Goal: Transaction & Acquisition: Book appointment/travel/reservation

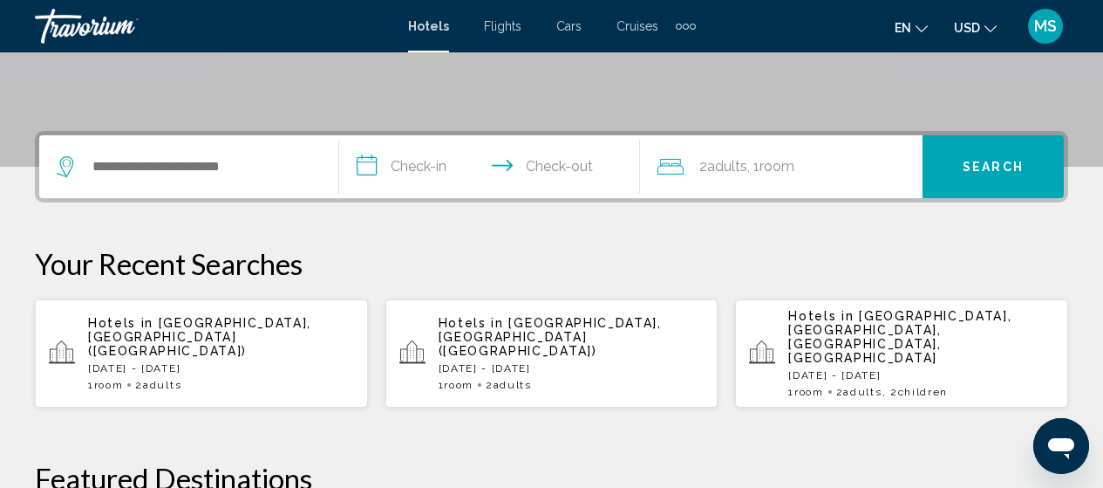
scroll to position [372, 0]
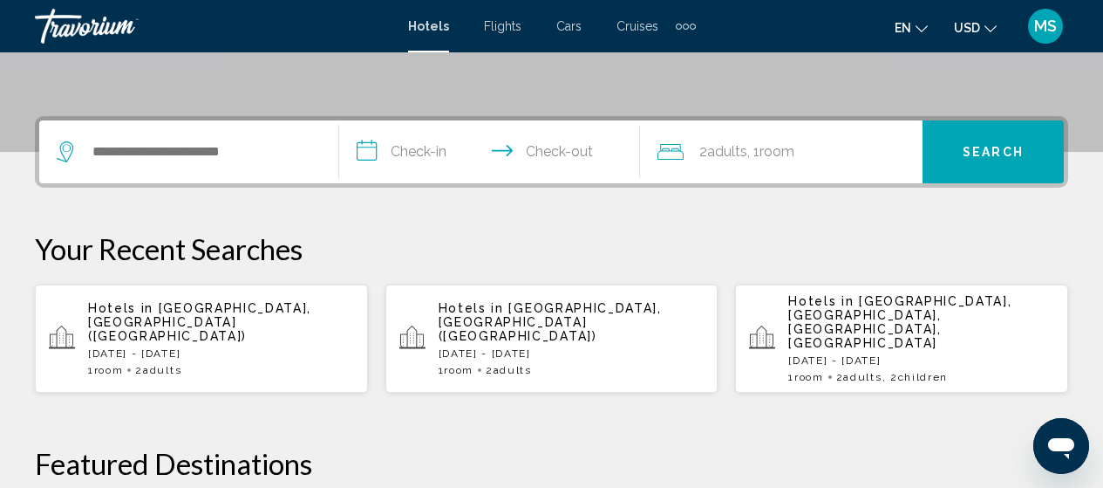
click at [290, 309] on span "[GEOGRAPHIC_DATA], [GEOGRAPHIC_DATA] ([GEOGRAPHIC_DATA])" at bounding box center [199, 322] width 223 height 42
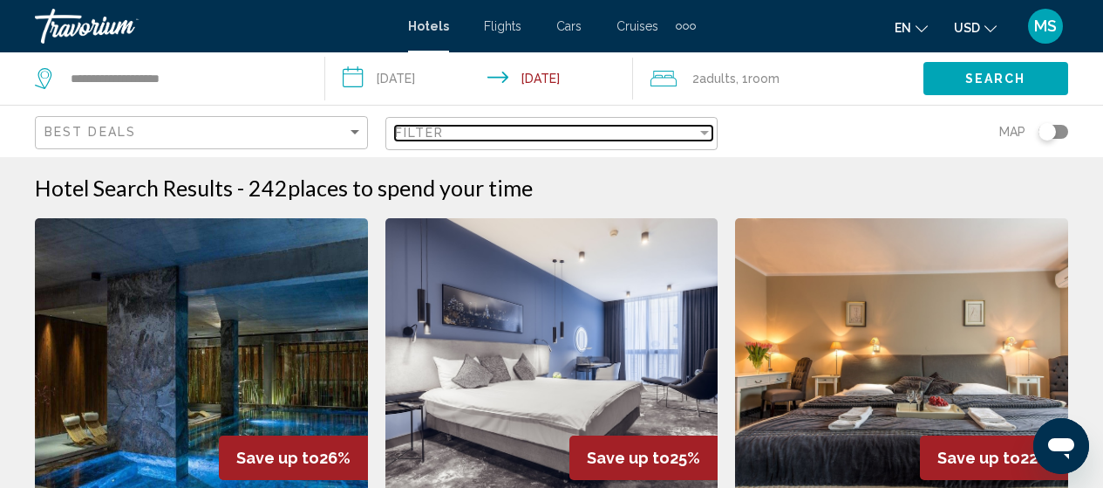
click at [589, 130] on div "Filter" at bounding box center [546, 133] width 303 height 14
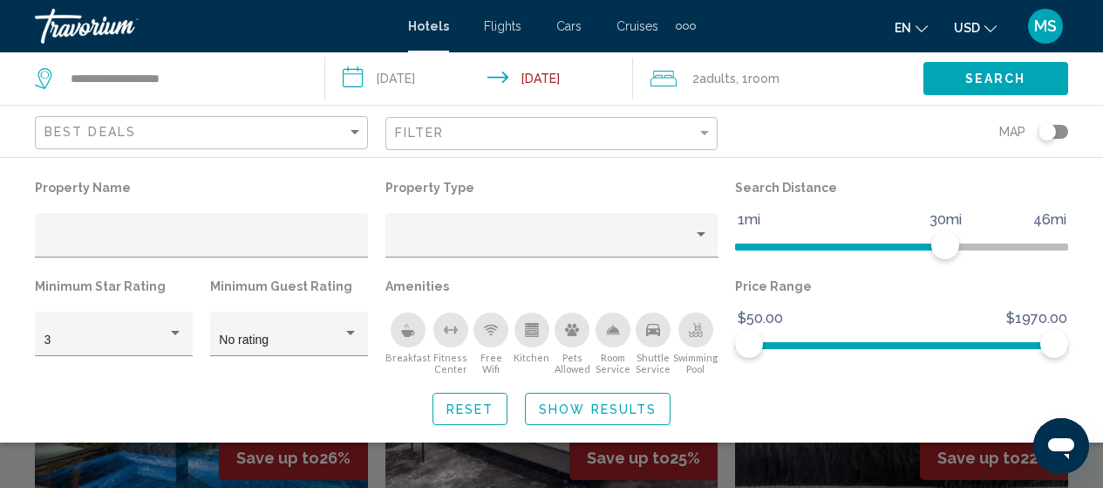
click at [656, 328] on icon "Shuttle Service" at bounding box center [653, 330] width 14 height 14
click at [857, 248] on span "Hotel Filters" at bounding box center [796, 246] width 122 height 7
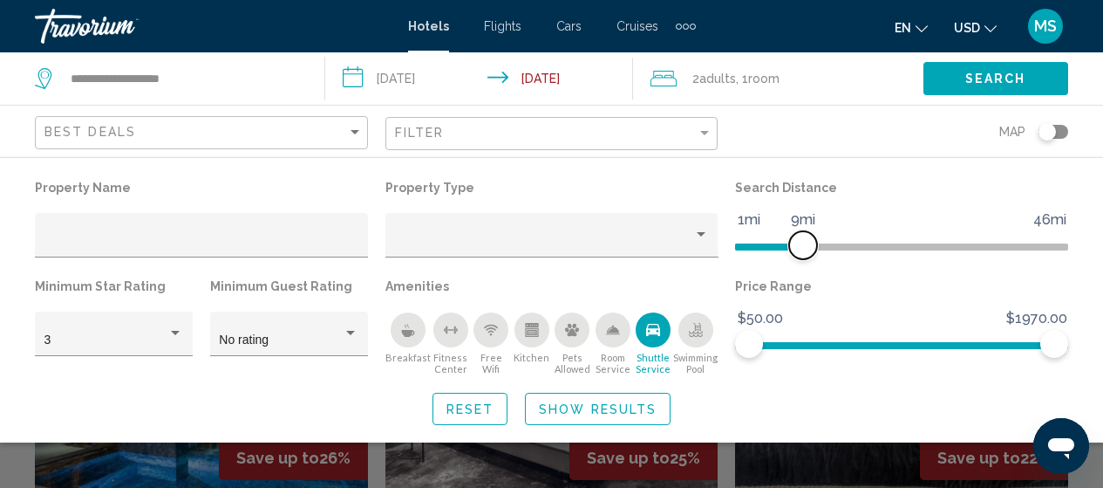
click at [803, 242] on span "Hotel Filters" at bounding box center [769, 243] width 68 height 28
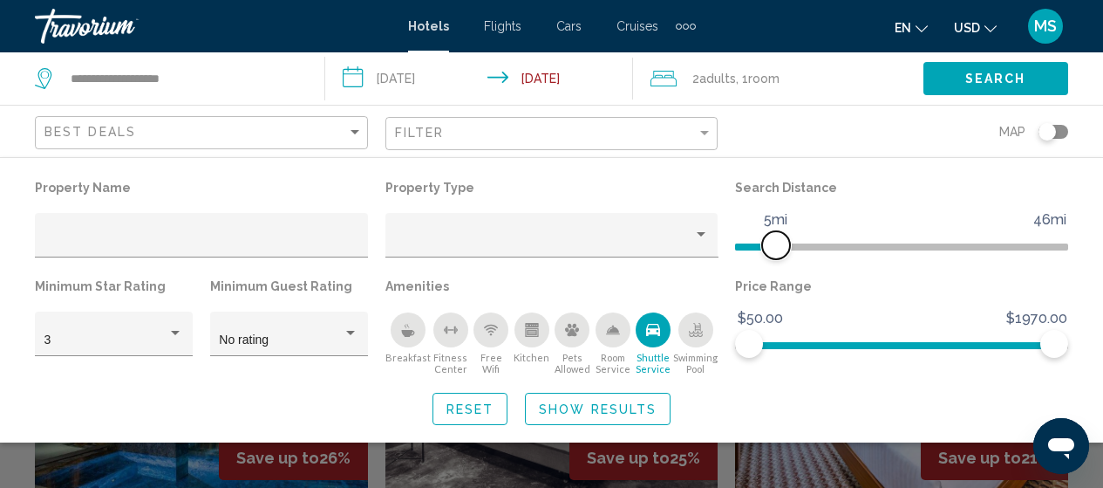
click at [776, 244] on ngx-slider "1mi 46mi 5mi" at bounding box center [901, 244] width 333 height 3
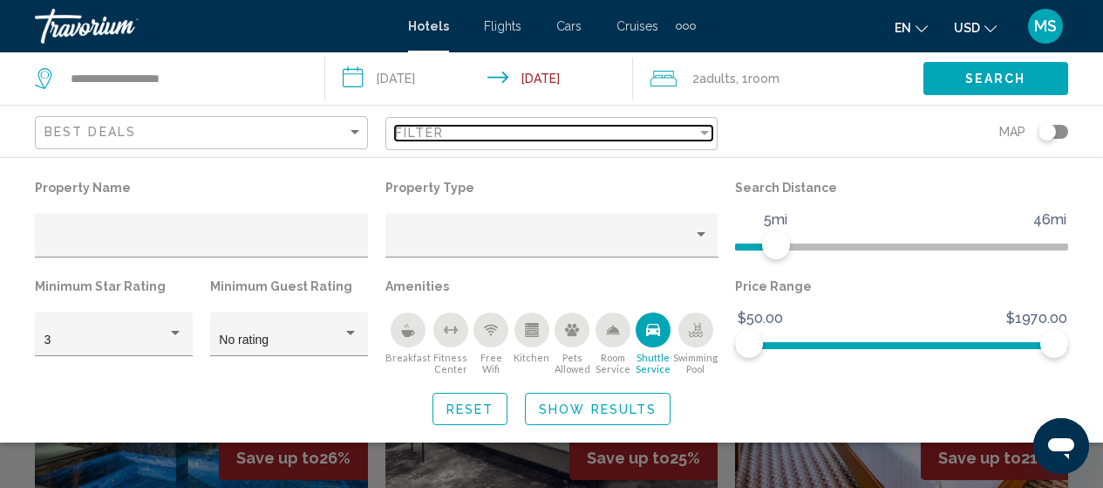
click at [661, 126] on div "Filter" at bounding box center [546, 133] width 303 height 14
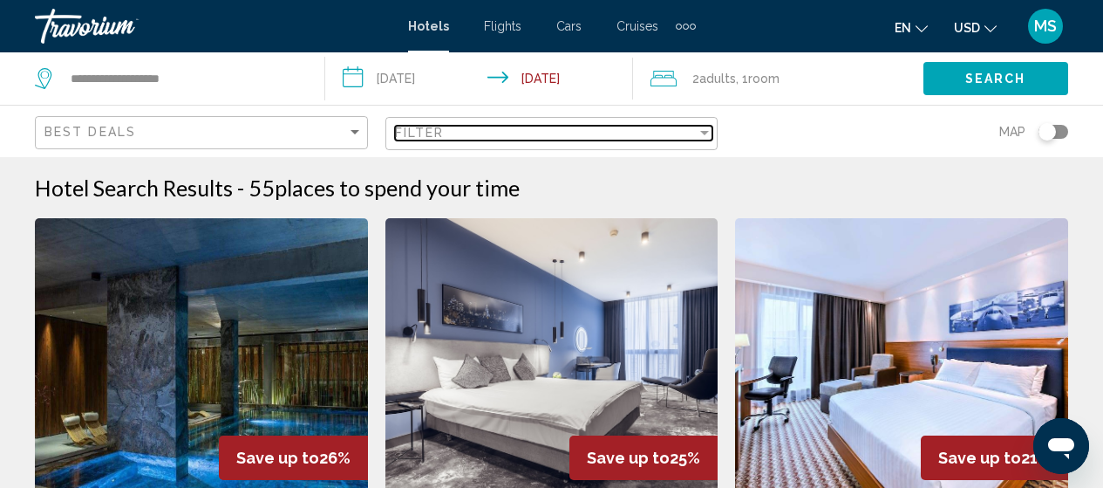
click at [661, 126] on div "Filter" at bounding box center [546, 133] width 303 height 14
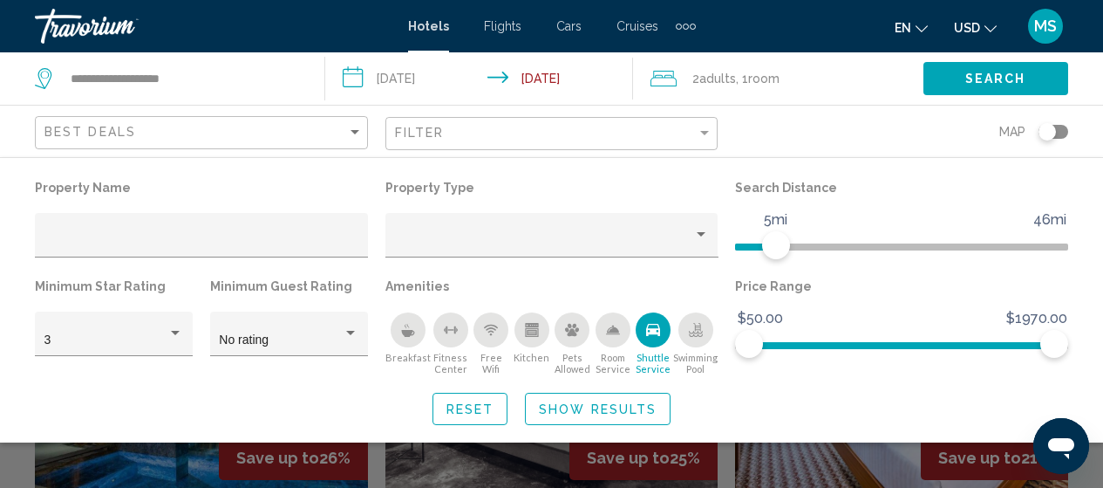
click at [391, 337] on div "Breakfast" at bounding box center [408, 329] width 35 height 35
click at [597, 406] on span "Show Results" at bounding box center [598, 409] width 118 height 14
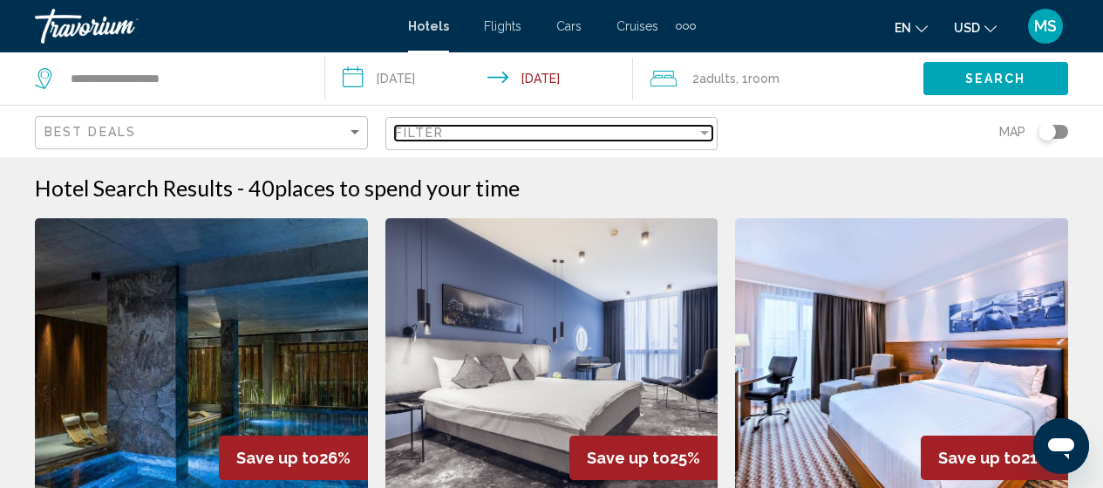
click at [704, 135] on div "Filter" at bounding box center [705, 133] width 16 height 14
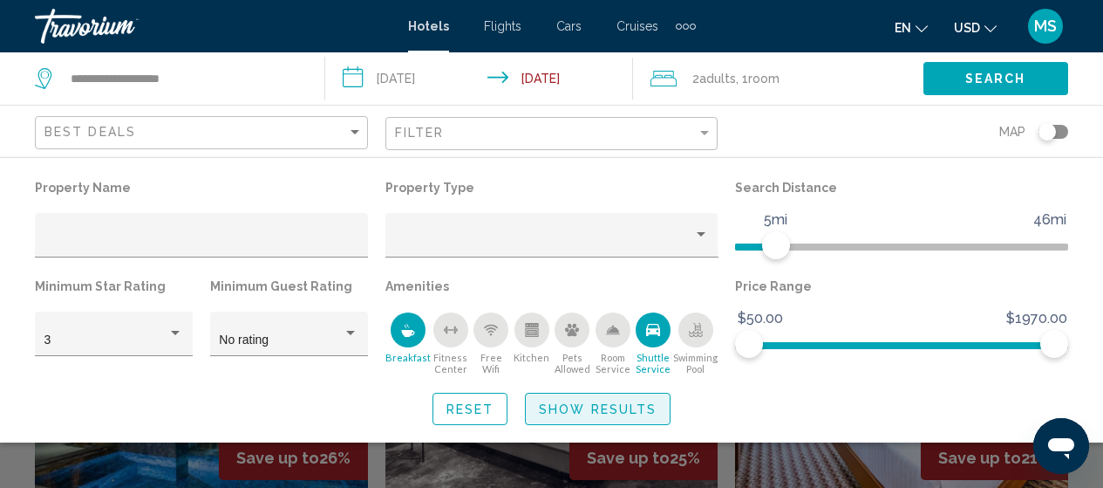
click at [589, 403] on span "Show Results" at bounding box center [598, 409] width 118 height 14
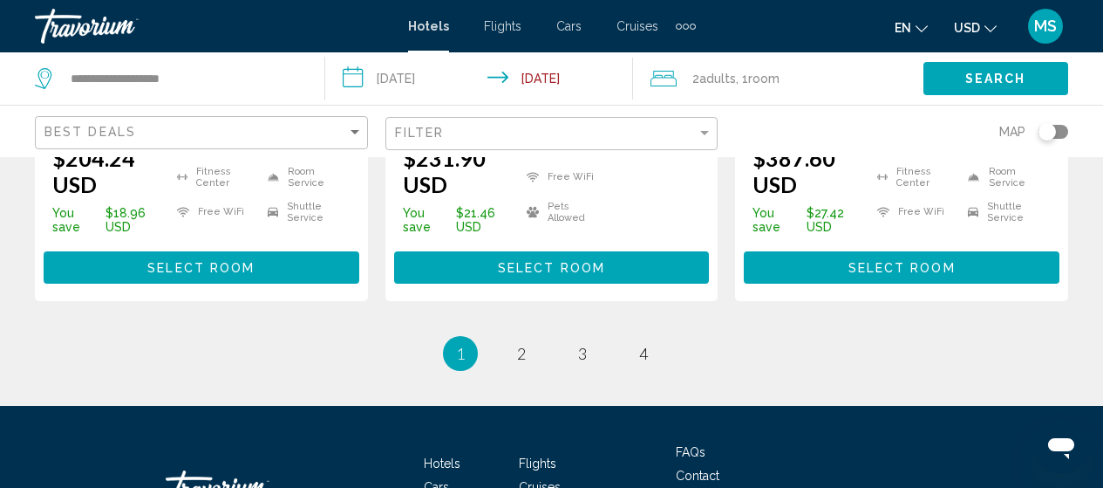
scroll to position [2721, 0]
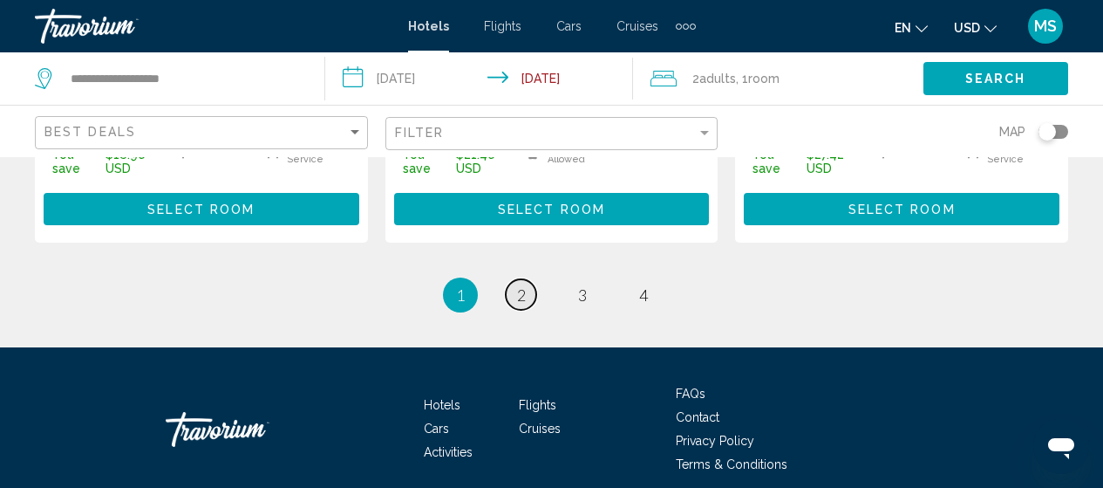
click at [524, 285] on span "2" at bounding box center [521, 294] width 9 height 19
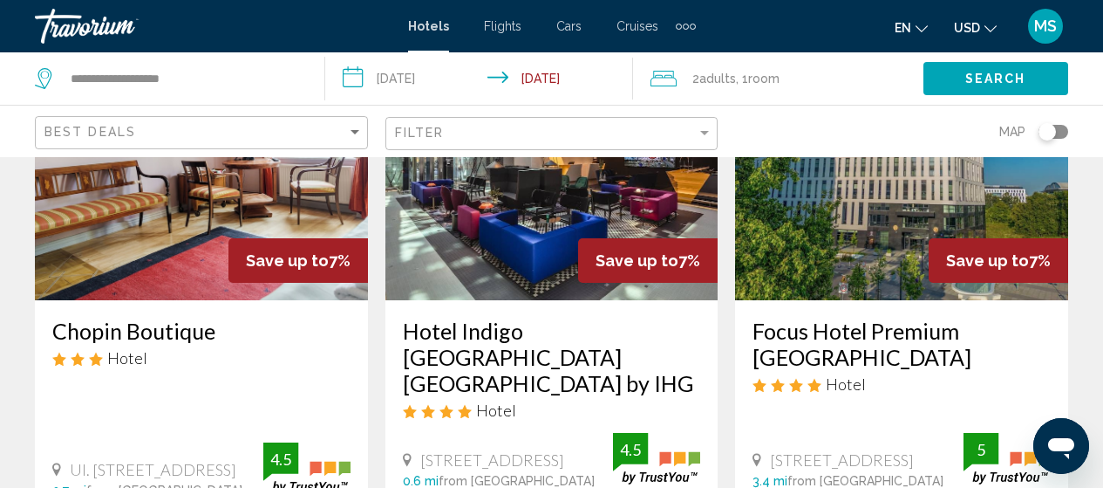
scroll to position [290, 0]
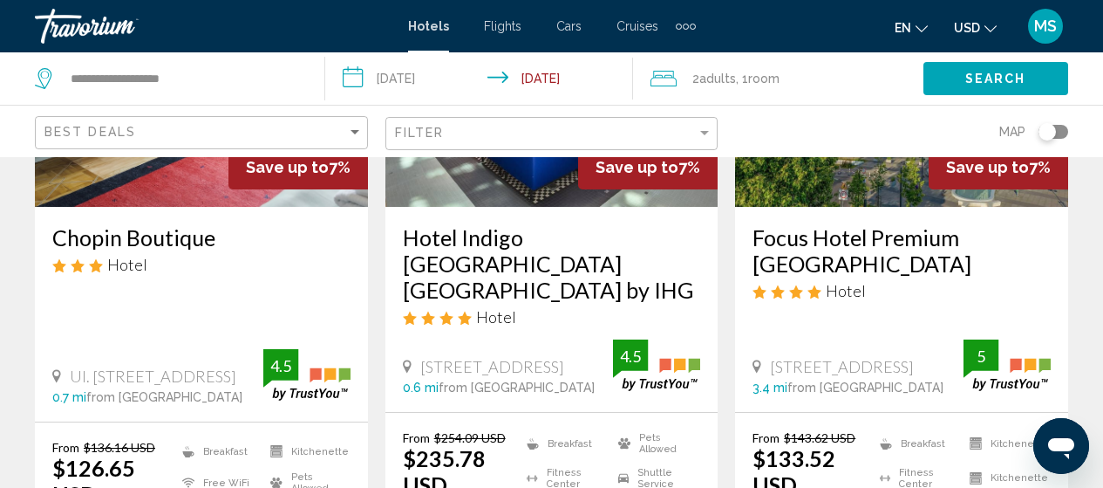
click at [153, 232] on h3 "Chopin Boutique" at bounding box center [201, 237] width 298 height 26
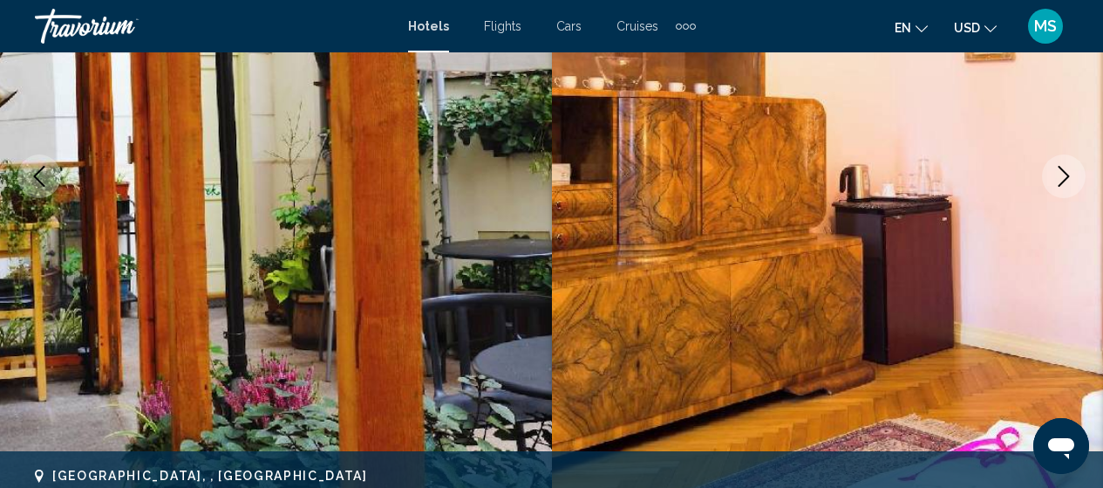
scroll to position [222, 0]
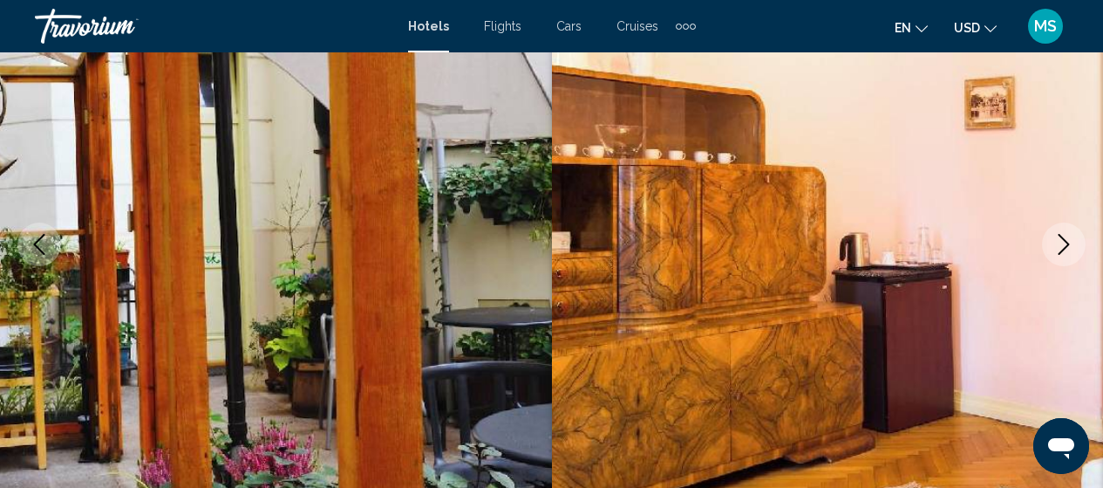
click at [1060, 246] on icon "Next image" at bounding box center [1063, 244] width 21 height 21
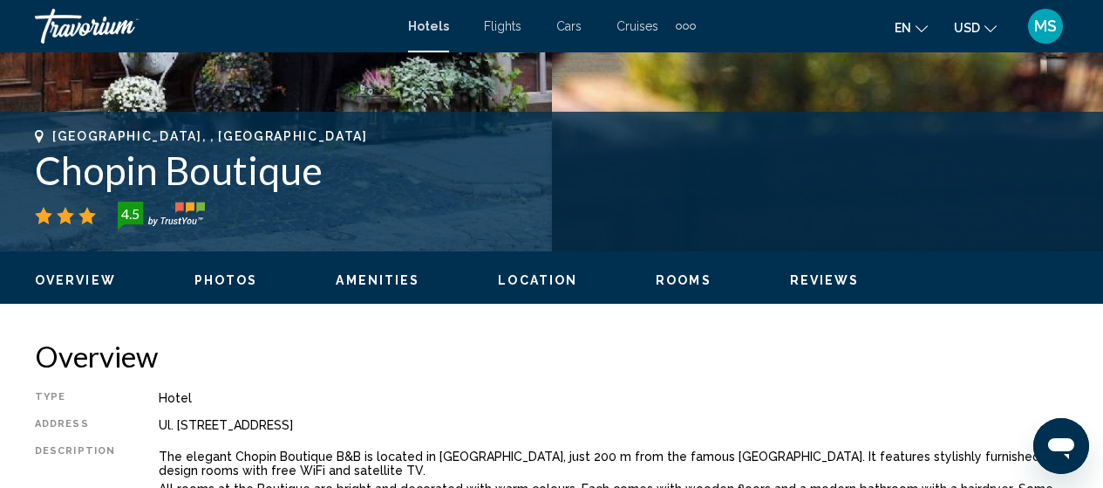
scroll to position [850, 0]
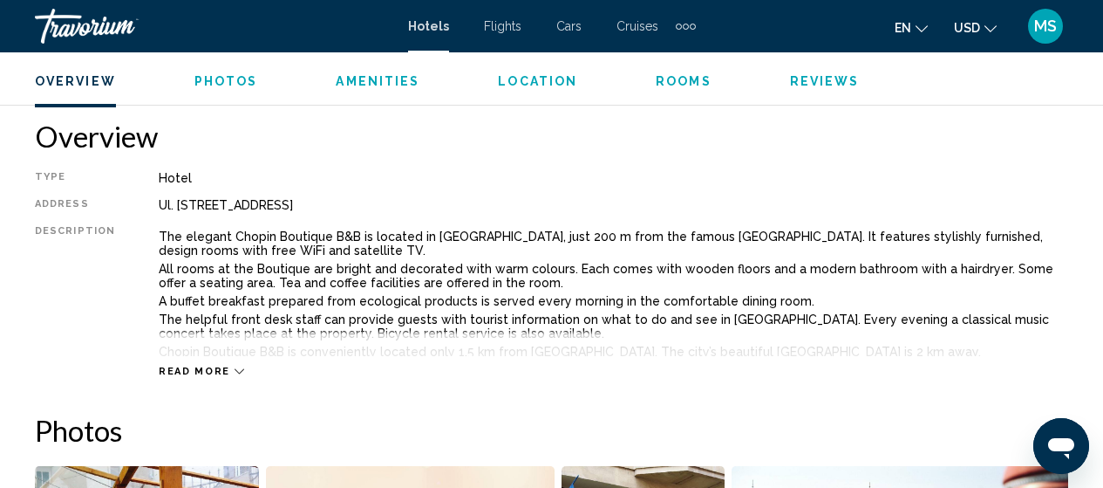
click at [219, 365] on span "Read more" at bounding box center [195, 370] width 72 height 11
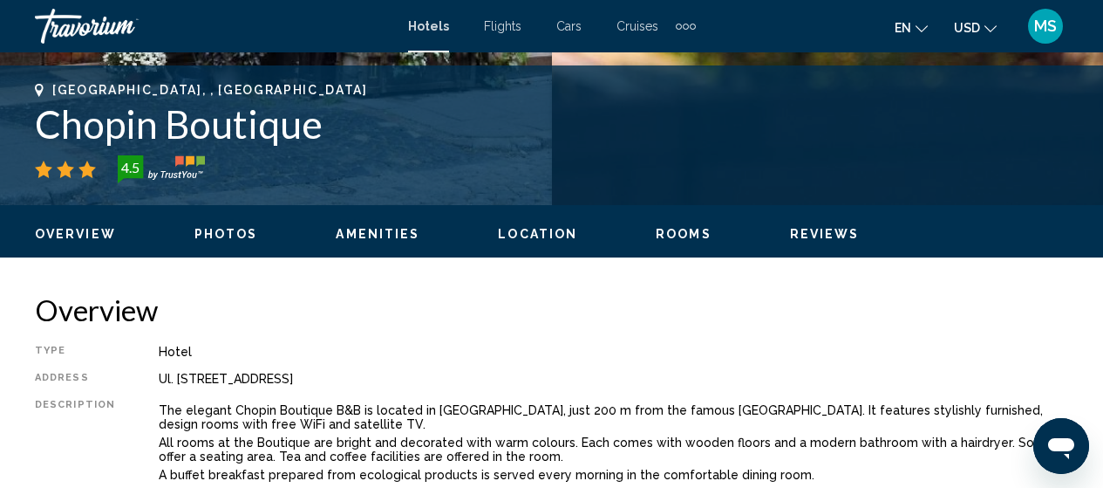
scroll to position [641, 0]
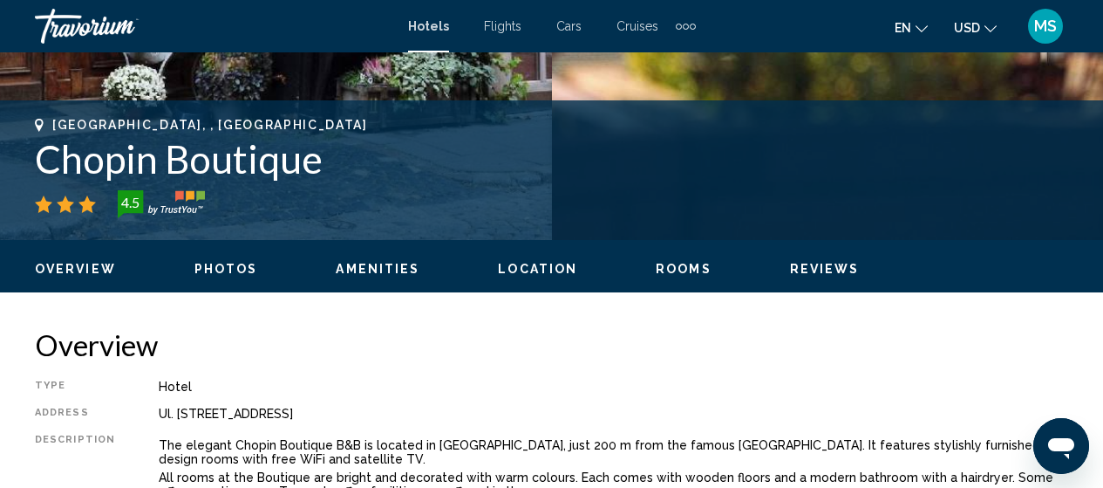
drag, startPoint x: 524, startPoint y: 289, endPoint x: 897, endPoint y: 403, distance: 390.3
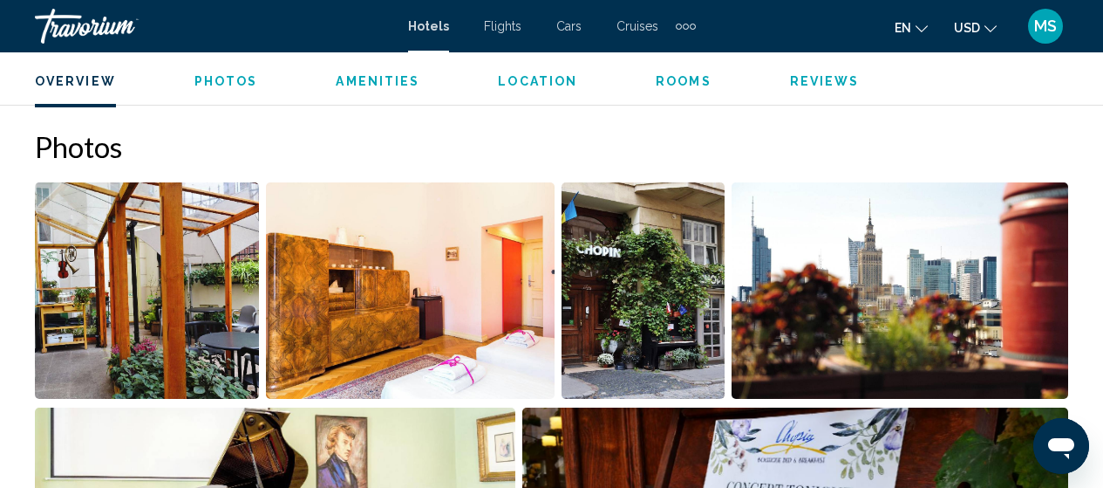
scroll to position [1071, 0]
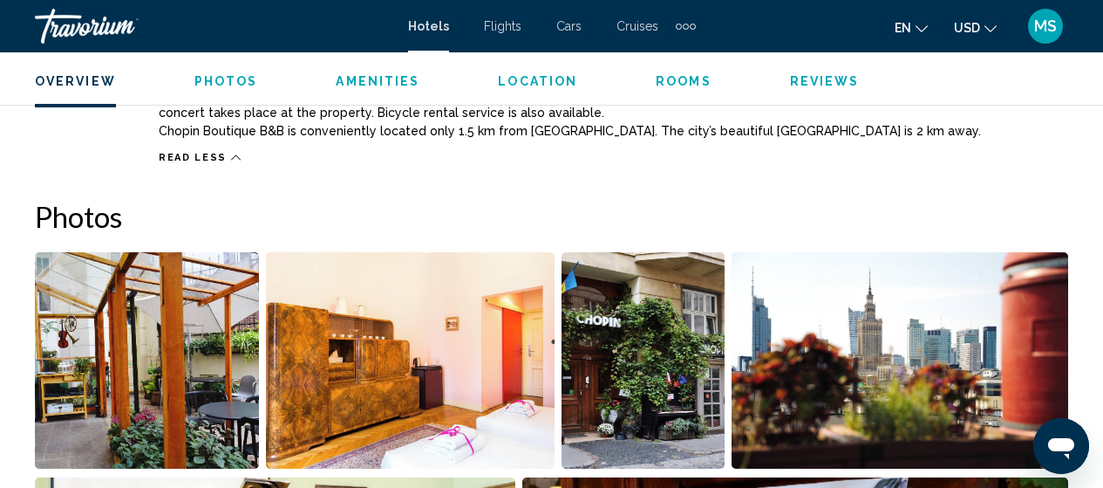
click at [363, 92] on div "Overview Photos Amenities Location Rooms Reviews Check Availability" at bounding box center [551, 79] width 1103 height 54
click at [363, 89] on button "Amenities" at bounding box center [378, 81] width 84 height 16
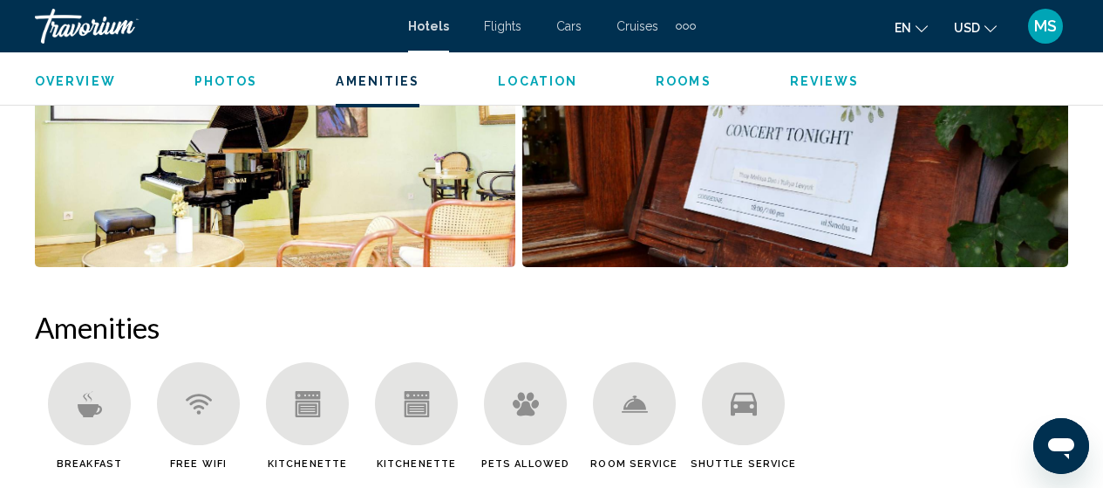
scroll to position [1702, 0]
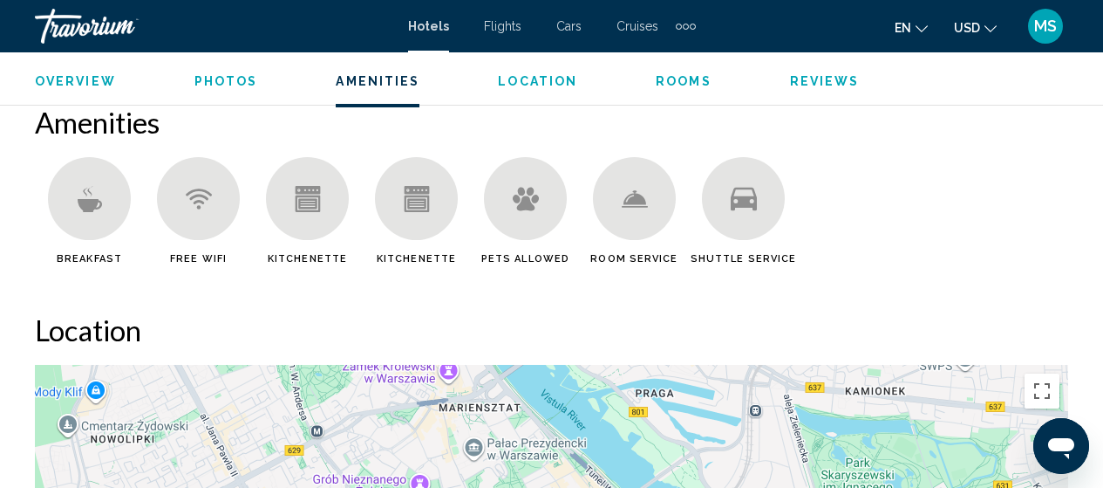
click at [244, 88] on button "Photos" at bounding box center [226, 81] width 64 height 16
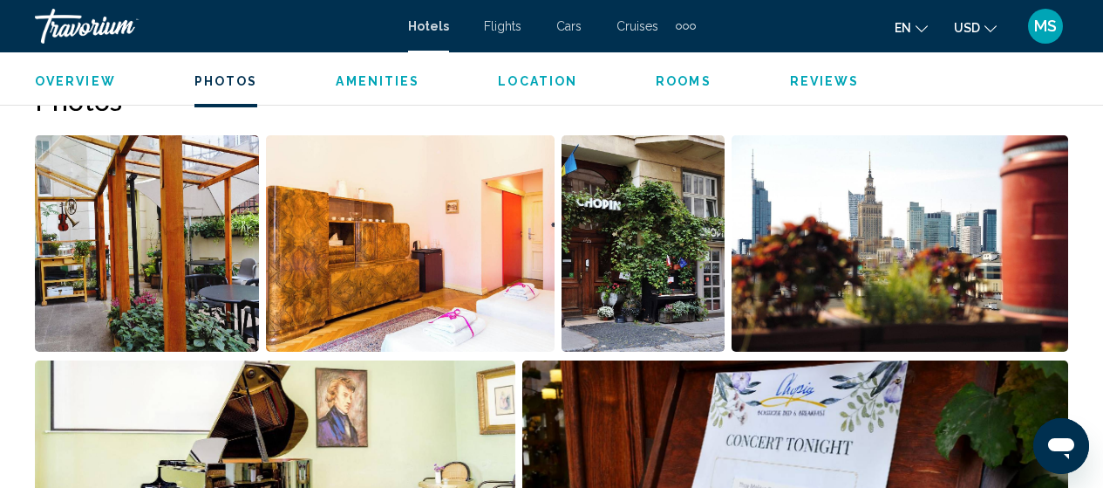
scroll to position [1165, 0]
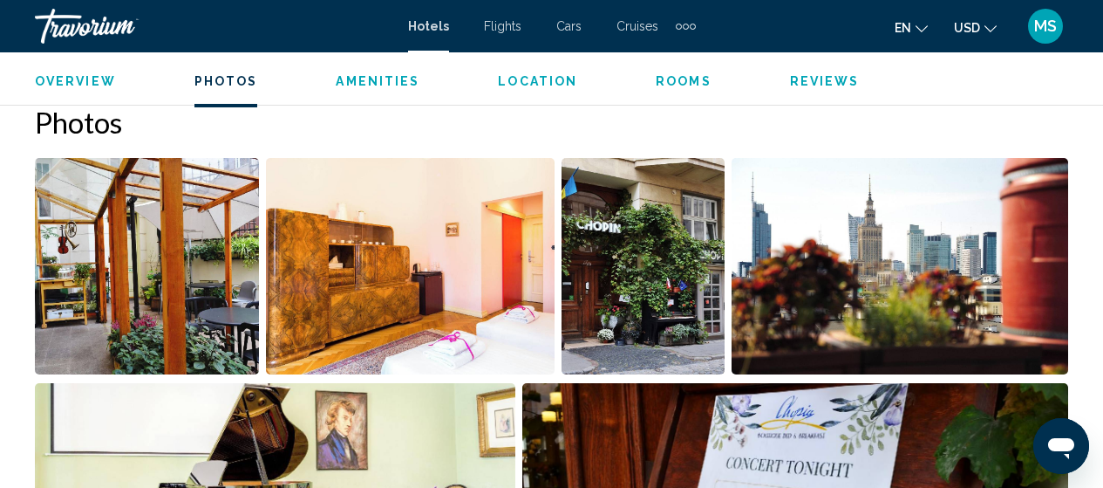
click at [694, 80] on span "Rooms" at bounding box center [684, 81] width 56 height 14
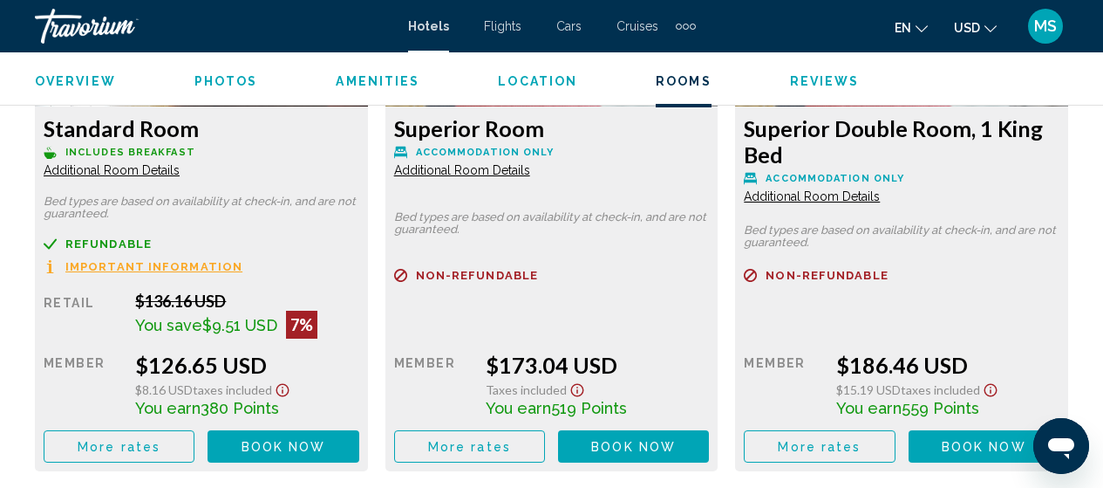
scroll to position [2915, 0]
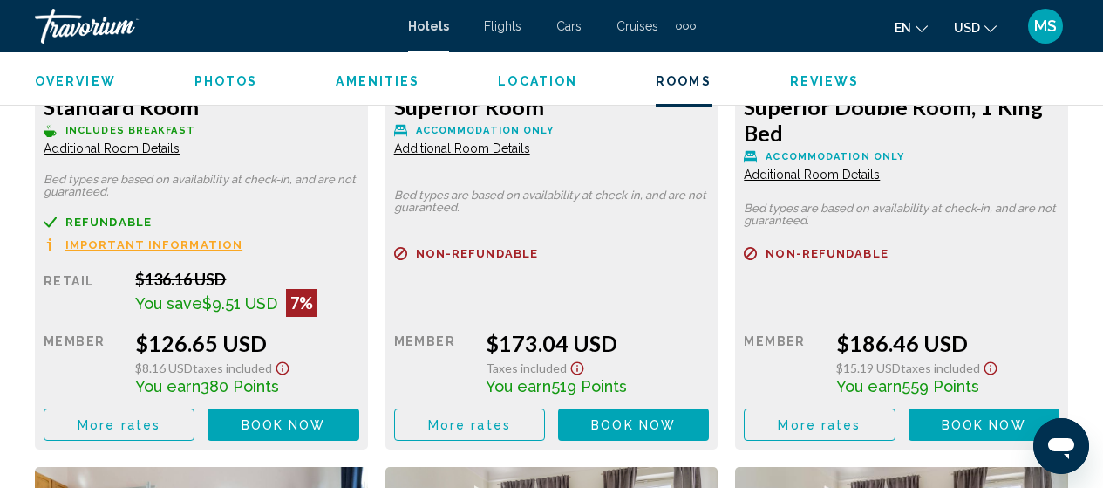
click at [154, 150] on span "Additional Room Details" at bounding box center [112, 148] width 136 height 14
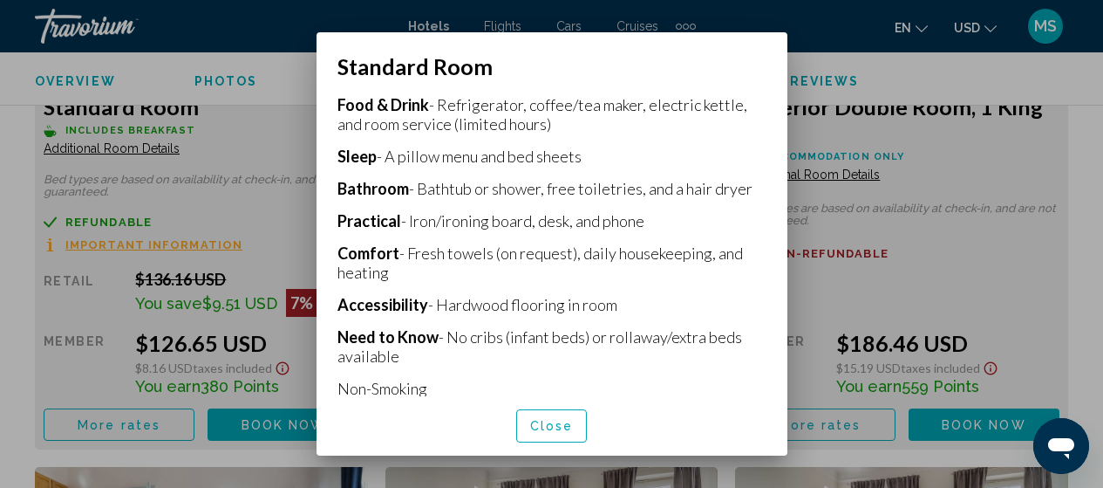
scroll to position [447, 0]
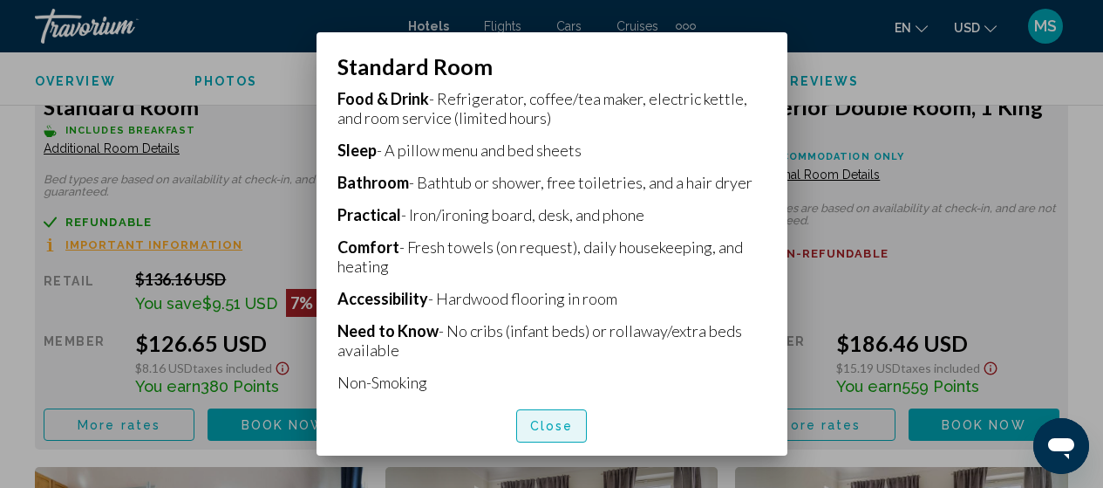
click at [544, 426] on span "Close" at bounding box center [552, 426] width 44 height 14
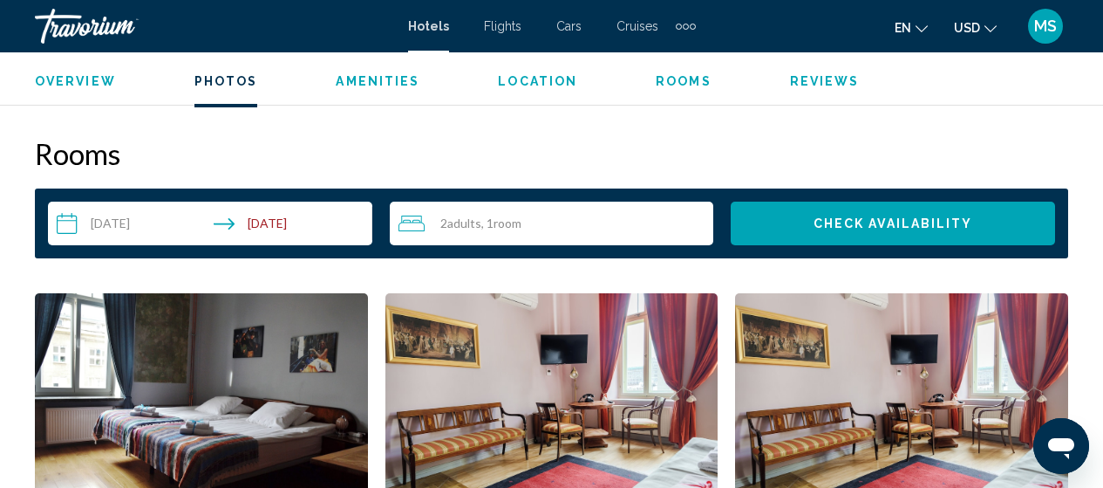
scroll to position [73, 0]
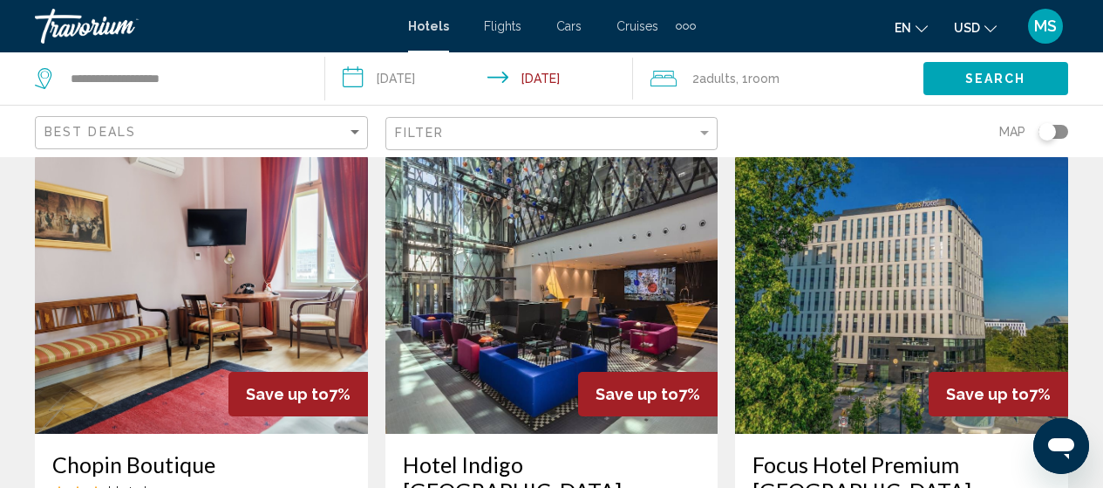
scroll to position [70, 0]
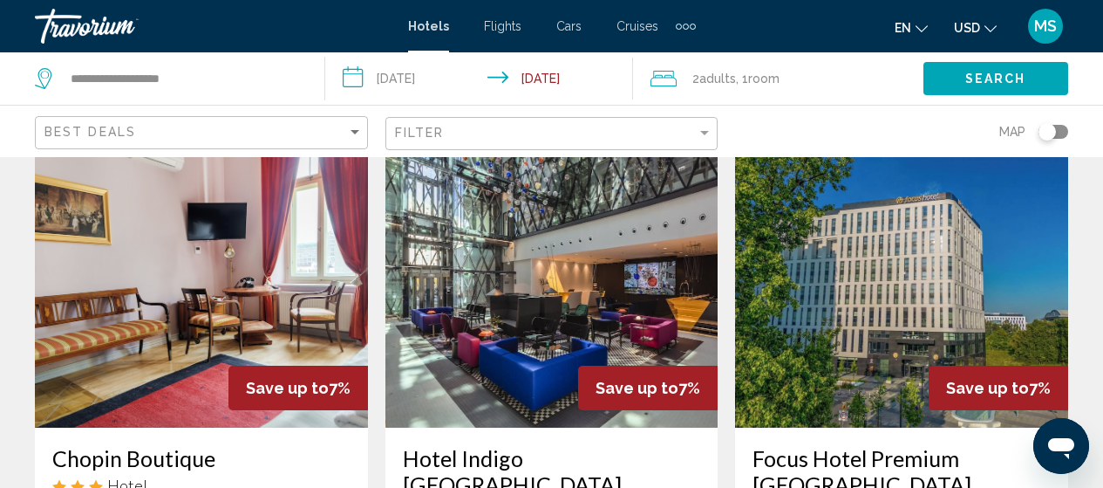
click at [701, 125] on div "Filter" at bounding box center [554, 134] width 318 height 32
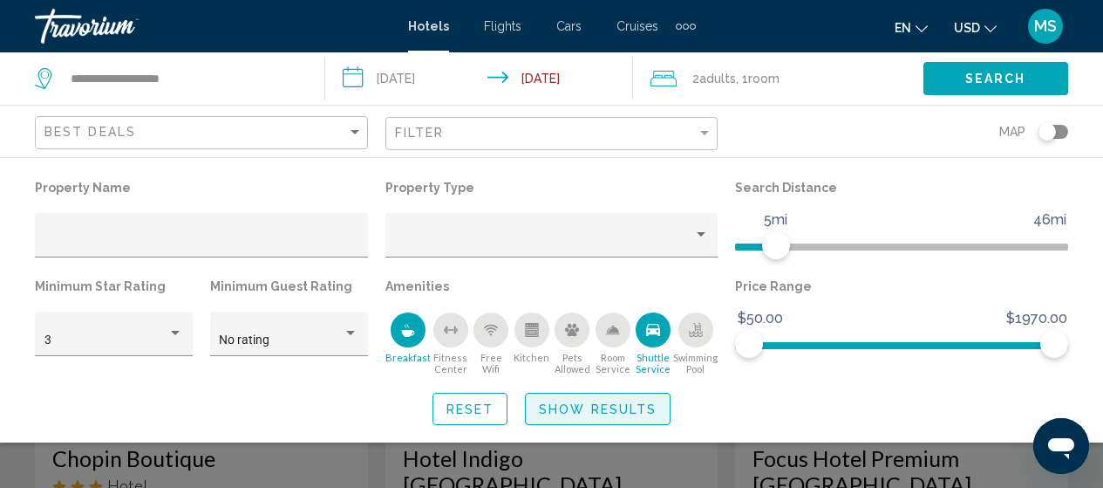
click at [605, 407] on span "Show Results" at bounding box center [598, 409] width 118 height 14
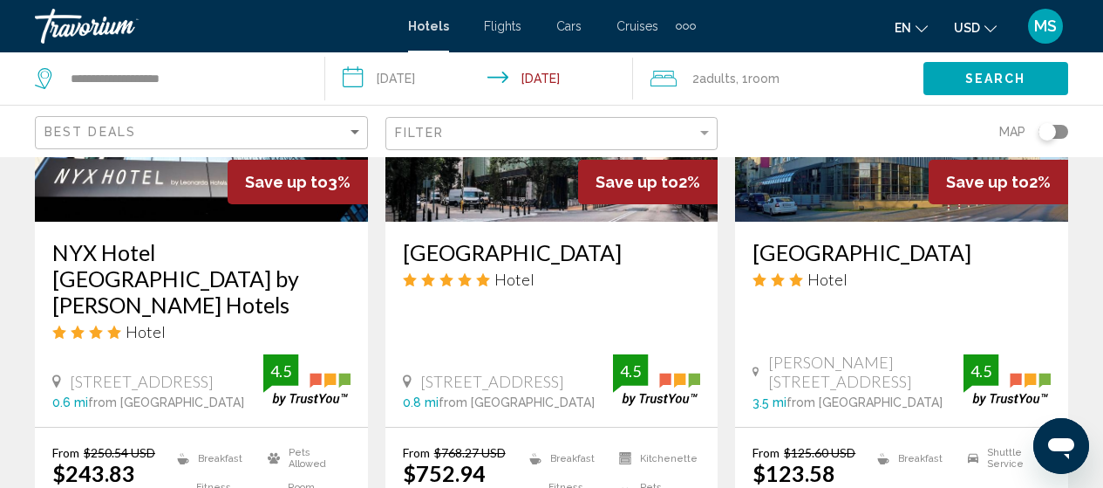
scroll to position [2232, 0]
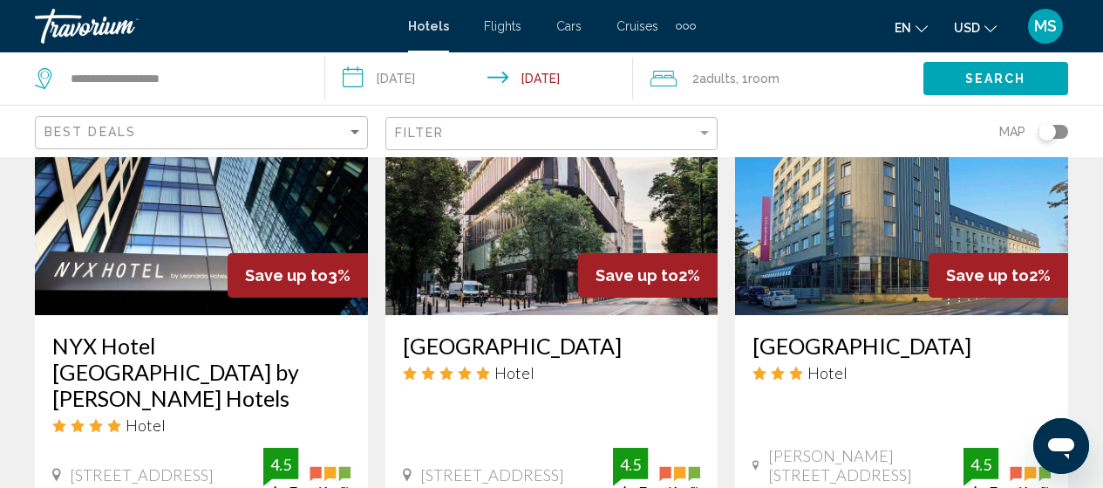
click at [690, 125] on div "Filter" at bounding box center [554, 134] width 318 height 32
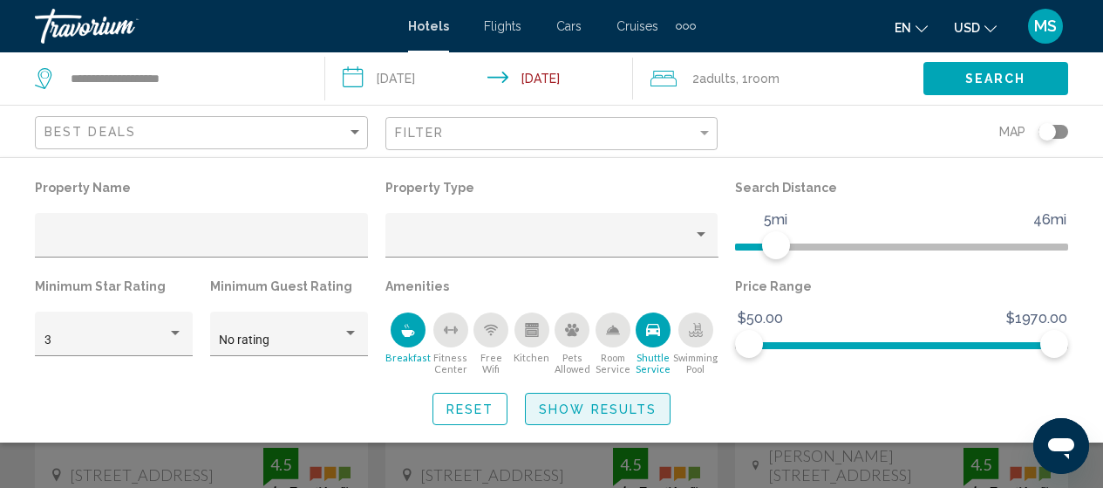
click at [609, 404] on span "Show Results" at bounding box center [598, 409] width 118 height 14
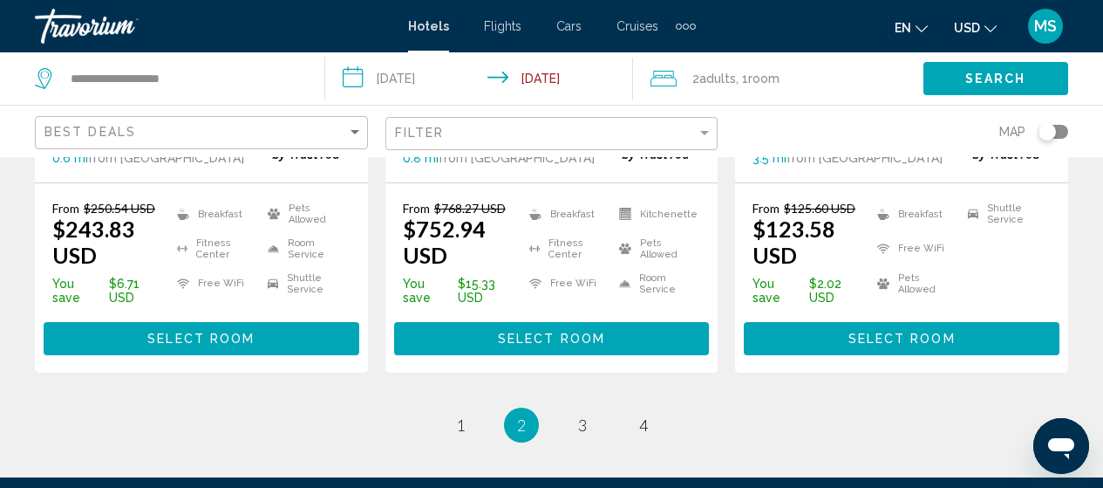
scroll to position [2663, 0]
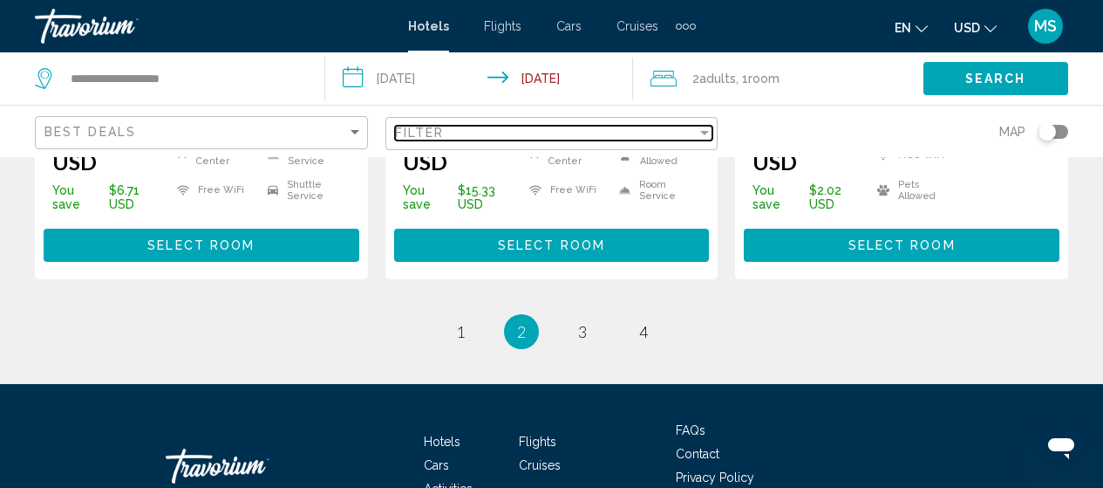
click at [562, 129] on div "Filter" at bounding box center [546, 133] width 303 height 14
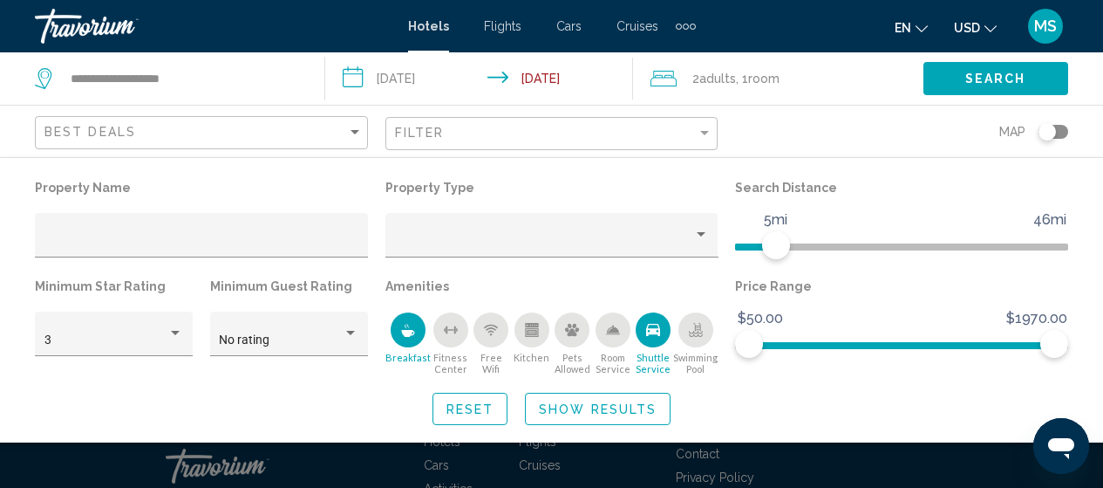
click at [660, 337] on icon "Shuttle Service" at bounding box center [653, 330] width 14 height 14
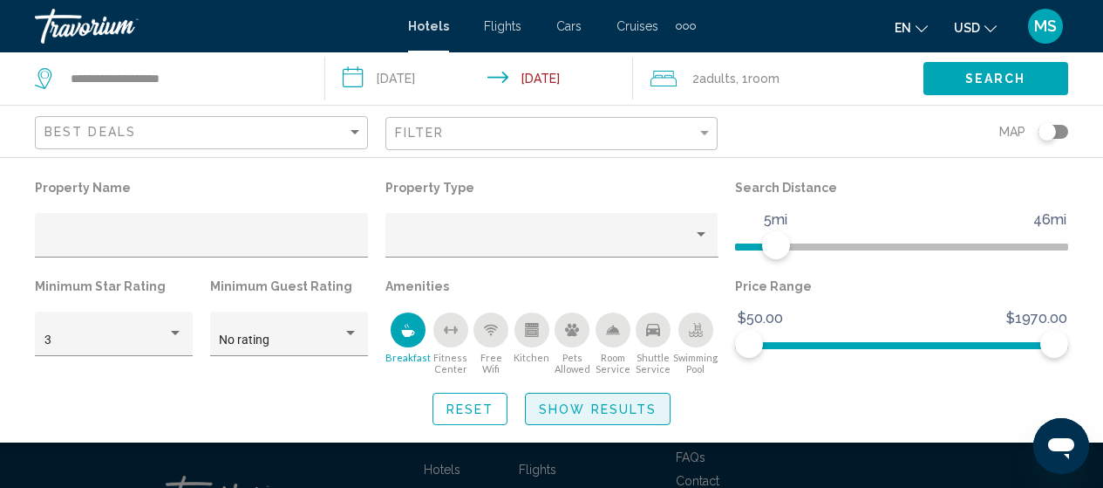
click at [647, 411] on span "Show Results" at bounding box center [598, 409] width 118 height 14
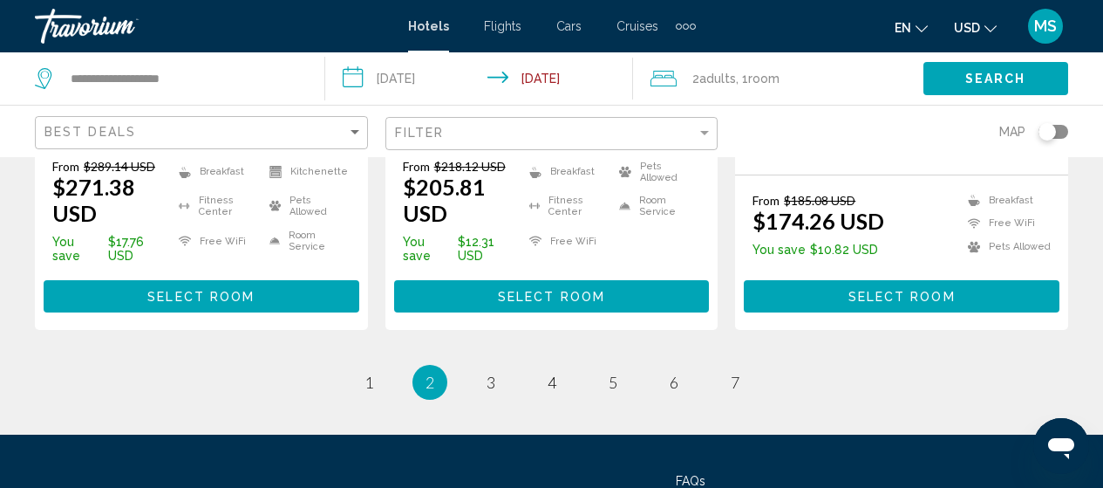
scroll to position [2720, 0]
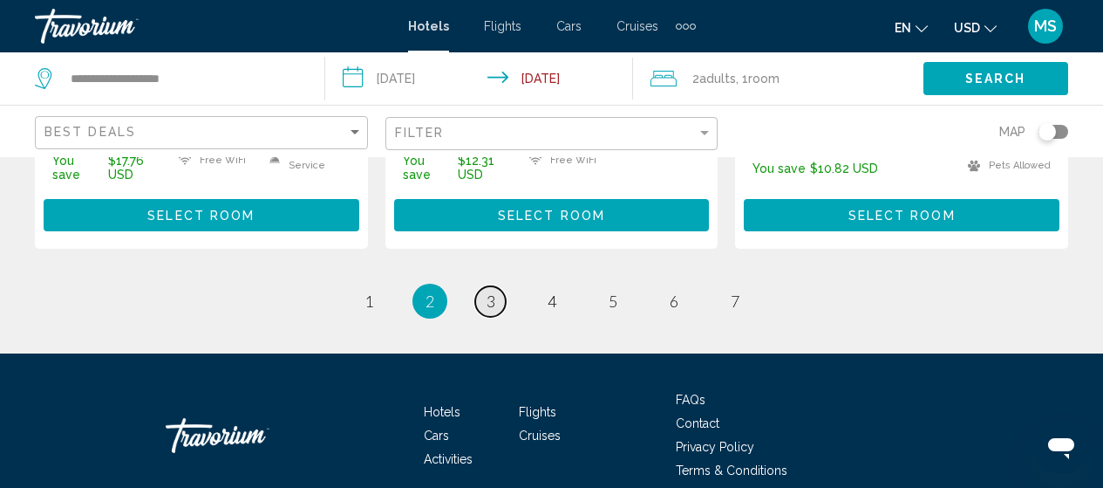
click at [494, 291] on span "3" at bounding box center [491, 300] width 9 height 19
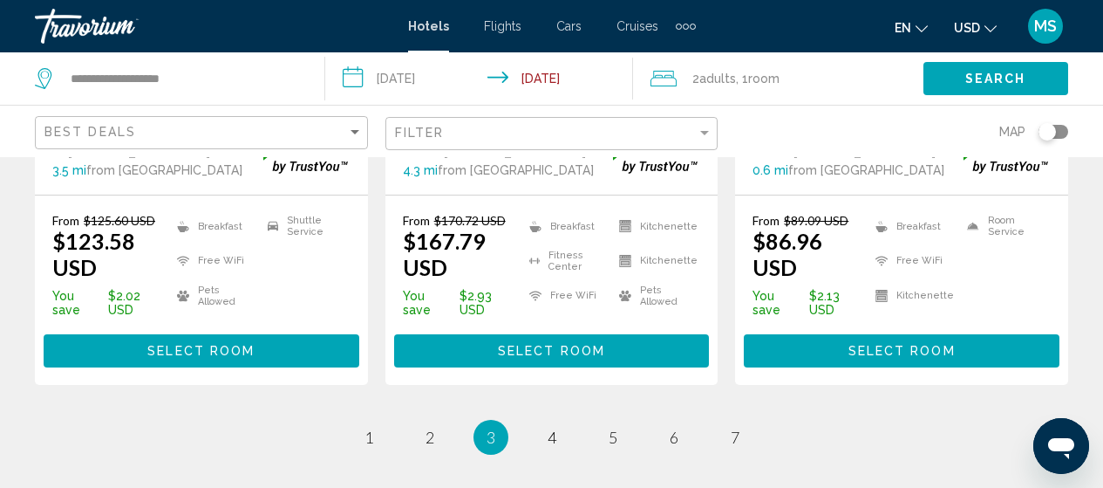
scroll to position [2615, 0]
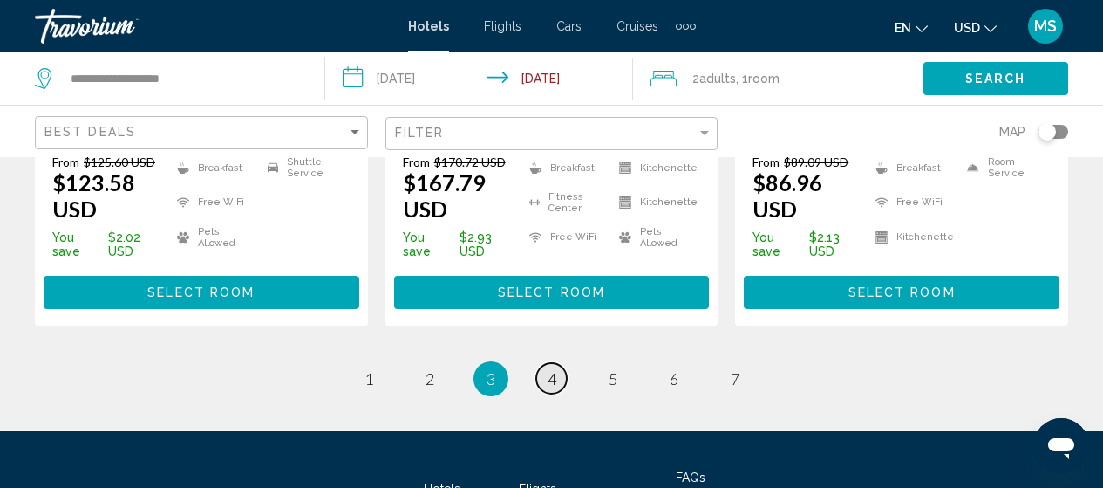
click at [557, 363] on link "page 4" at bounding box center [551, 378] width 31 height 31
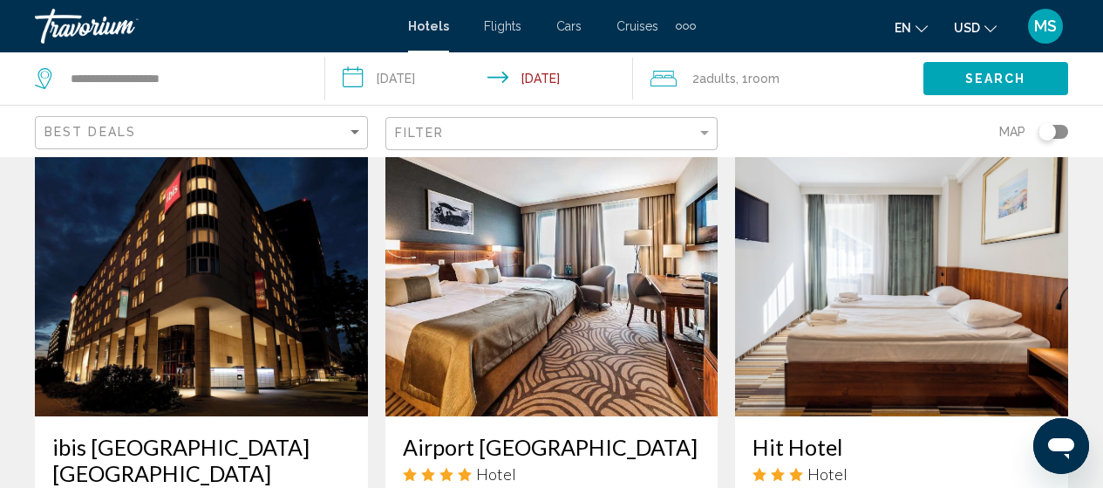
scroll to position [779, 0]
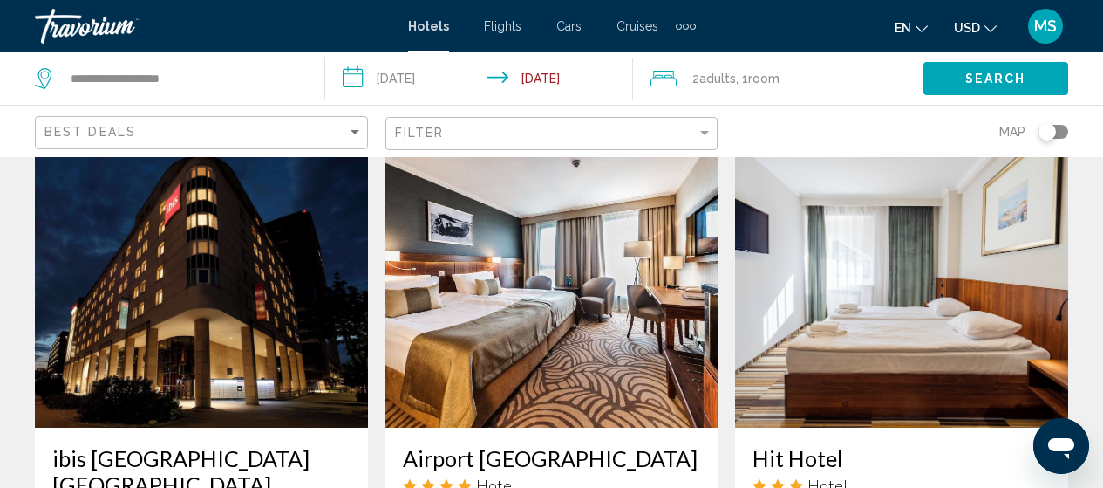
click at [250, 445] on h3 "ibis [GEOGRAPHIC_DATA] [GEOGRAPHIC_DATA]" at bounding box center [201, 471] width 298 height 52
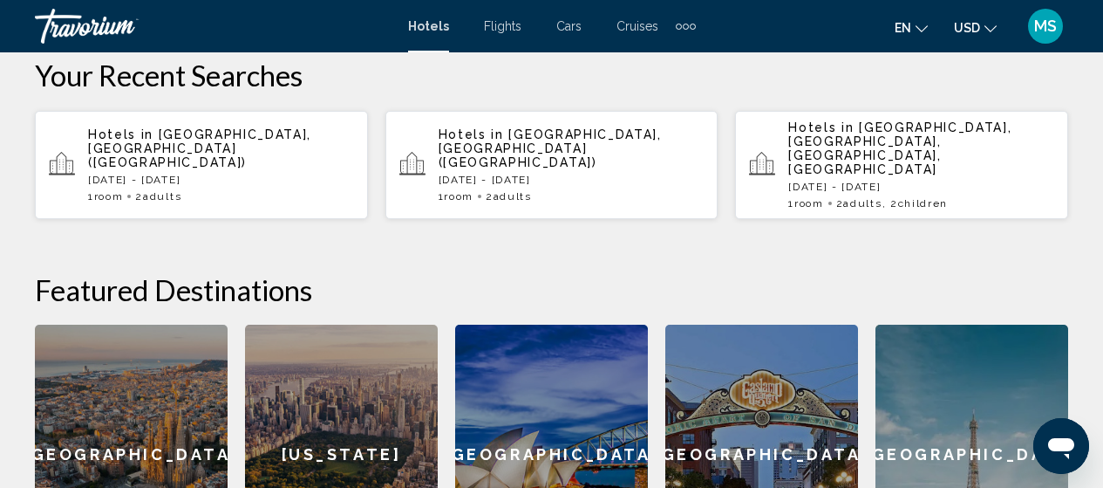
scroll to position [382, 0]
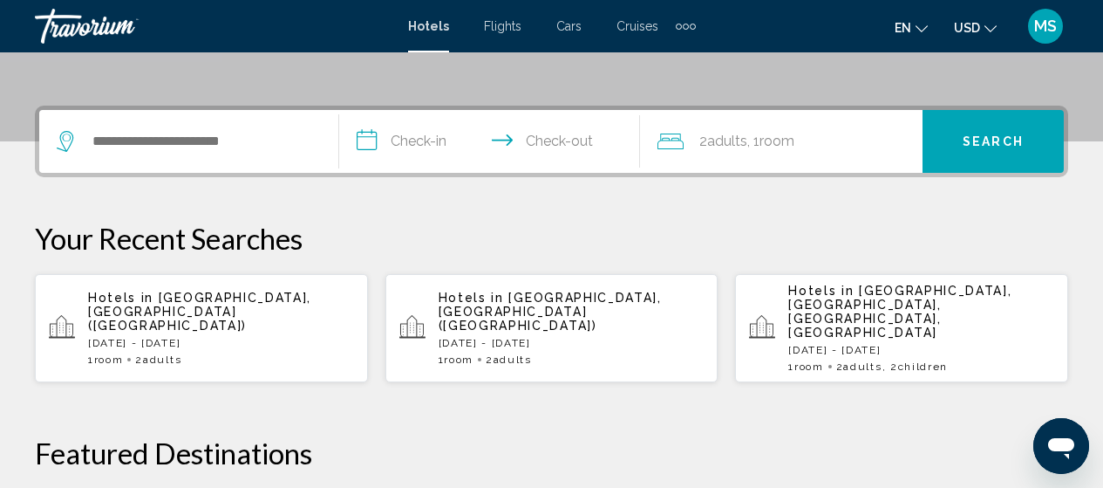
click at [307, 307] on div "Hotels in [GEOGRAPHIC_DATA], [GEOGRAPHIC_DATA] ([GEOGRAPHIC_DATA]) [DATE] - [DA…" at bounding box center [221, 327] width 266 height 75
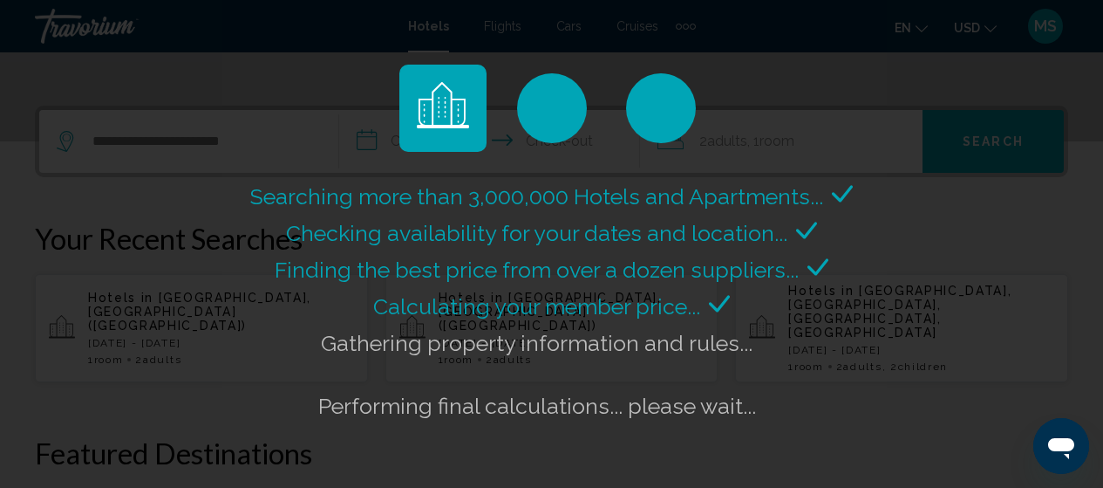
click at [307, 307] on div "Searching more than 3,000,000 Hotels and Apartments... Checking availability fo…" at bounding box center [551, 301] width 611 height 246
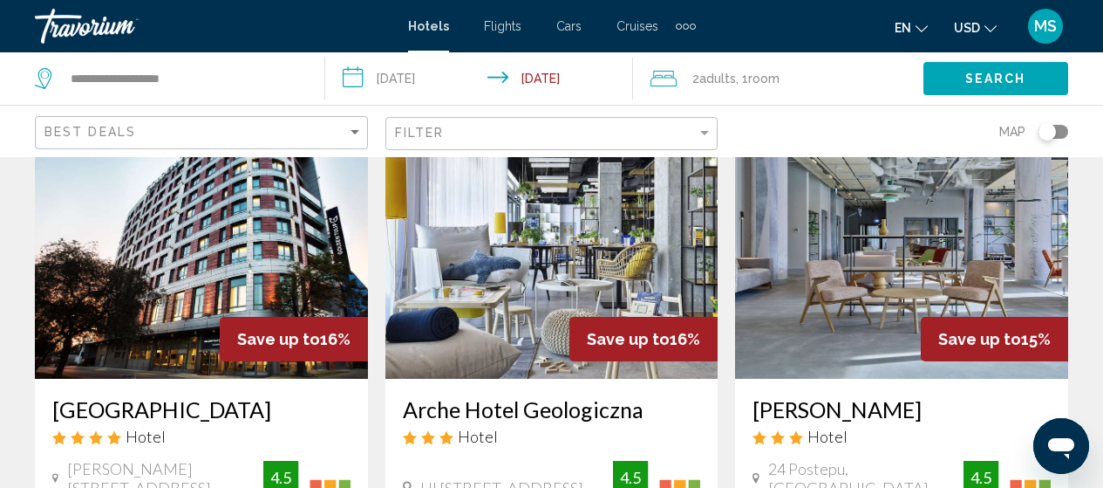
scroll to position [1640, 0]
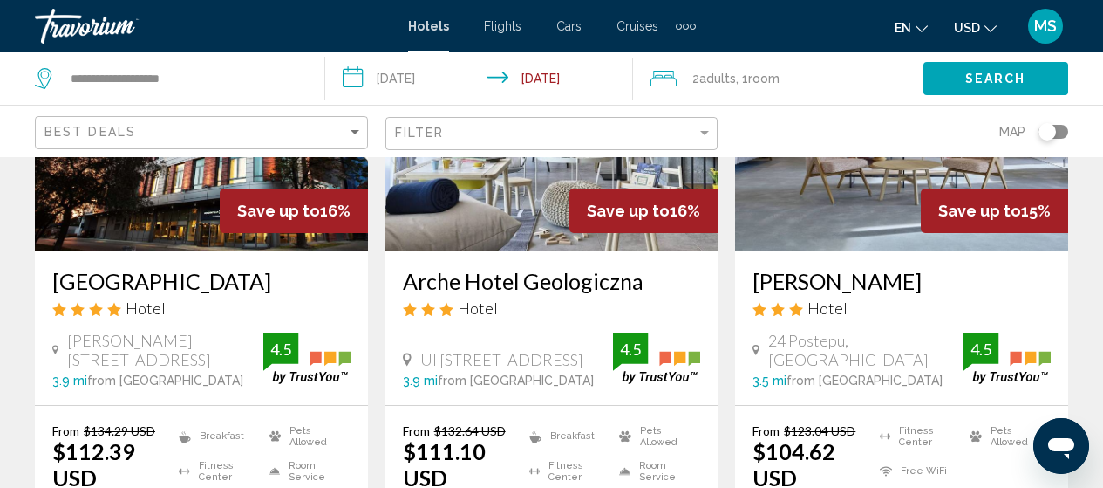
click at [843, 268] on h3 "[PERSON_NAME]" at bounding box center [902, 281] width 298 height 26
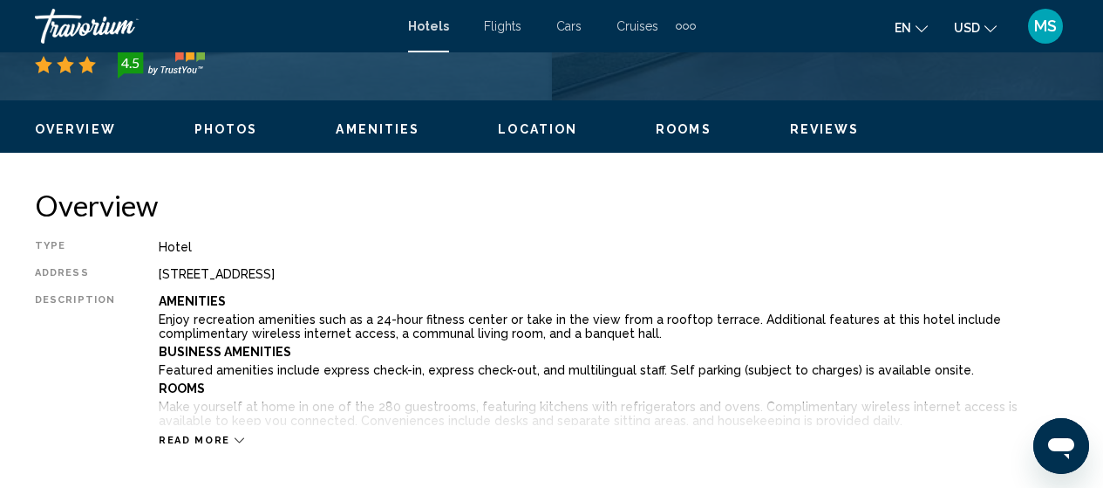
scroll to position [804, 0]
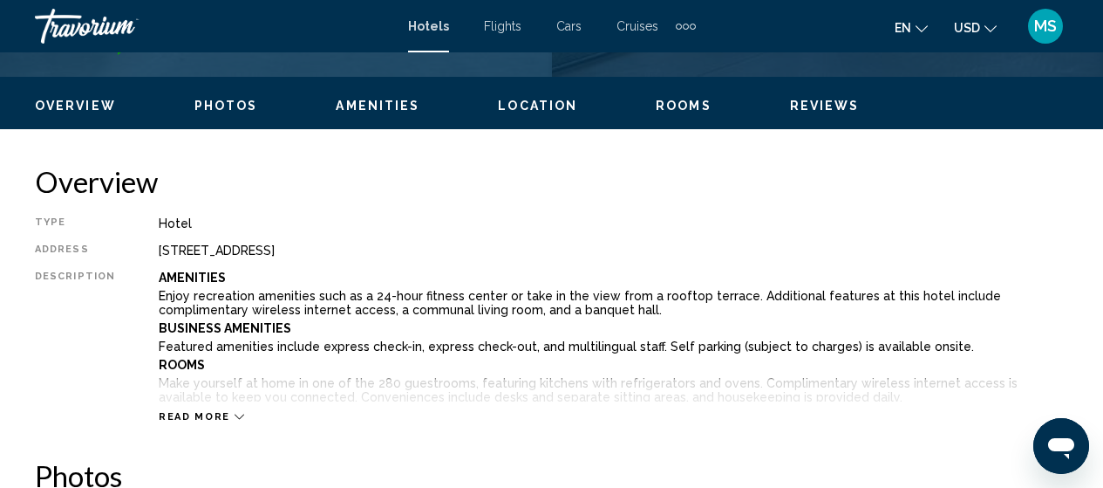
click at [221, 416] on div "Read more" at bounding box center [201, 416] width 85 height 11
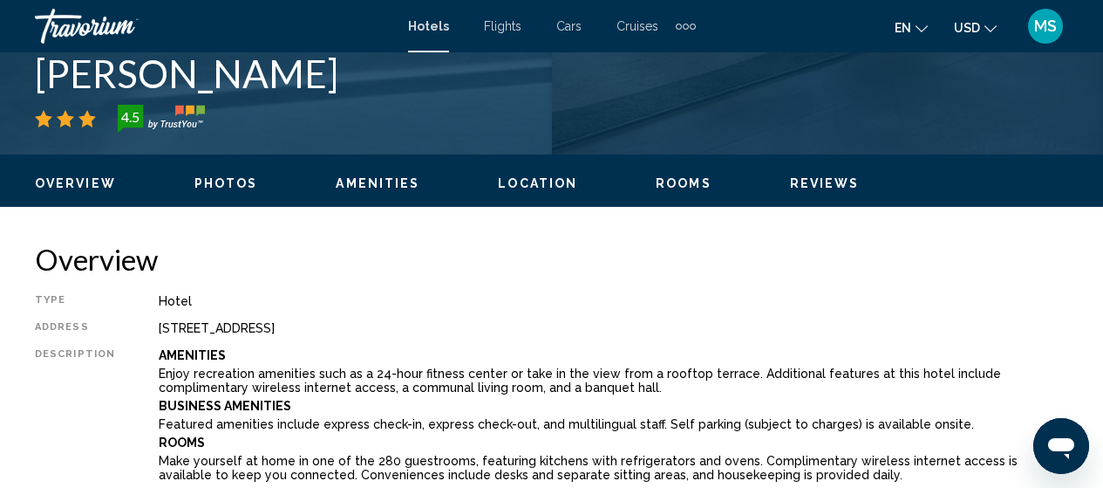
scroll to position [158, 0]
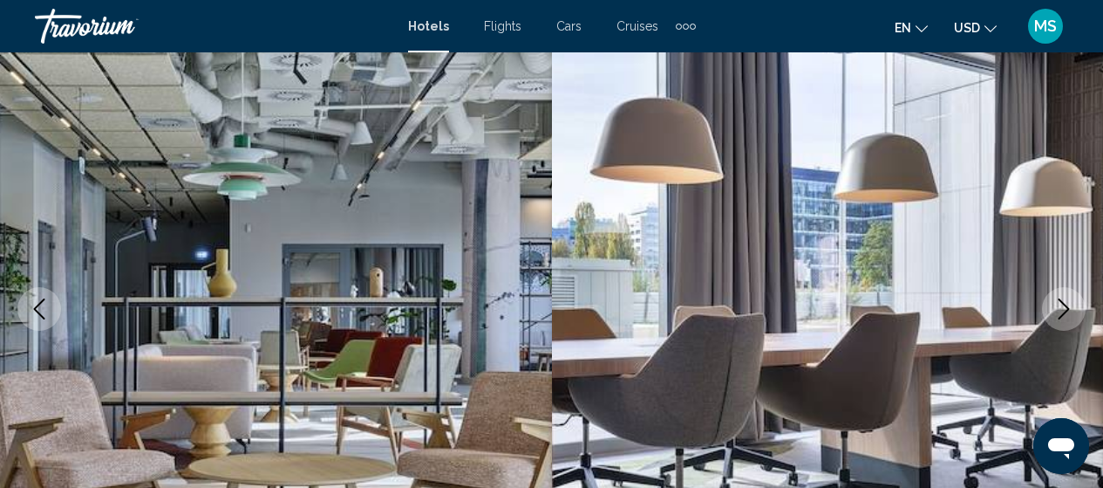
click at [1066, 326] on button "Next image" at bounding box center [1064, 309] width 44 height 44
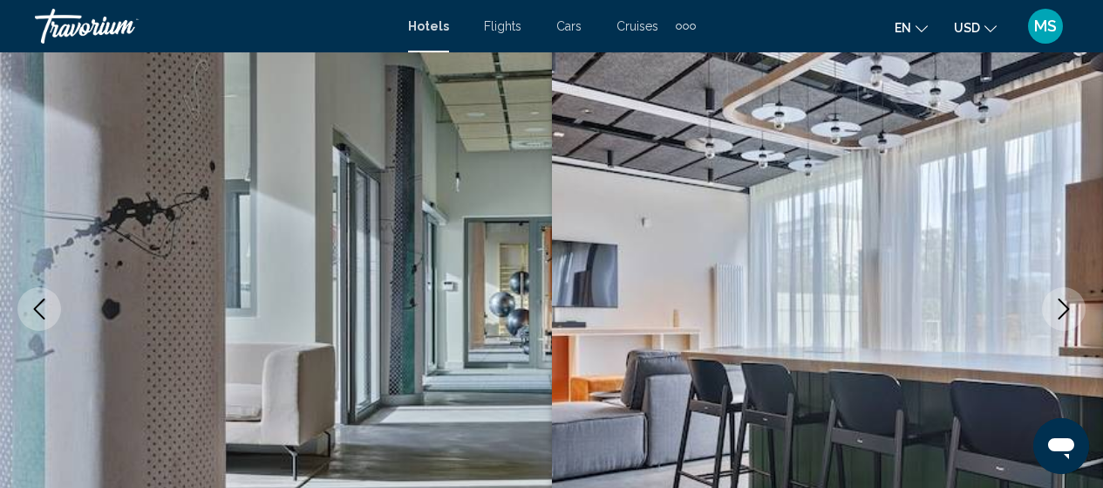
click at [1066, 326] on button "Next image" at bounding box center [1064, 309] width 44 height 44
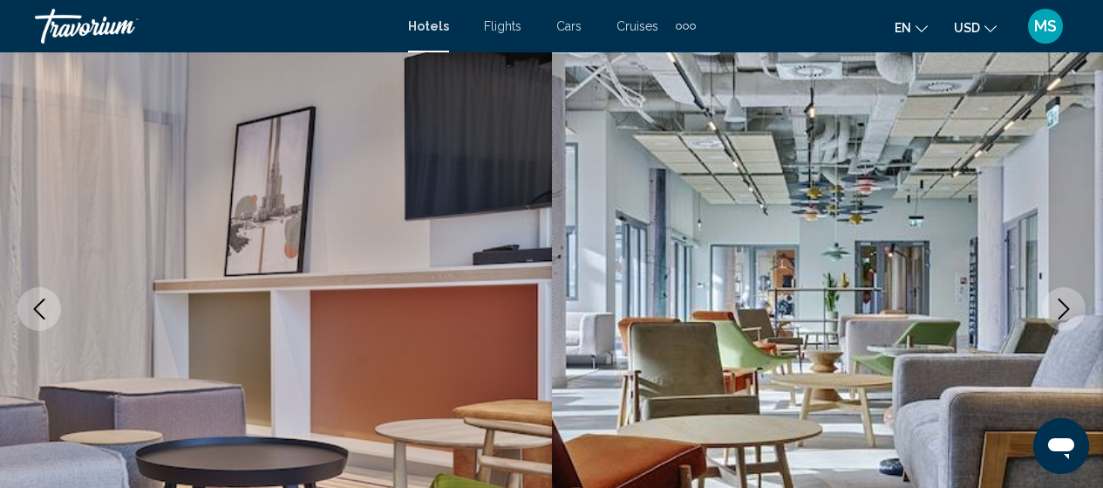
click at [1066, 326] on button "Next image" at bounding box center [1064, 309] width 44 height 44
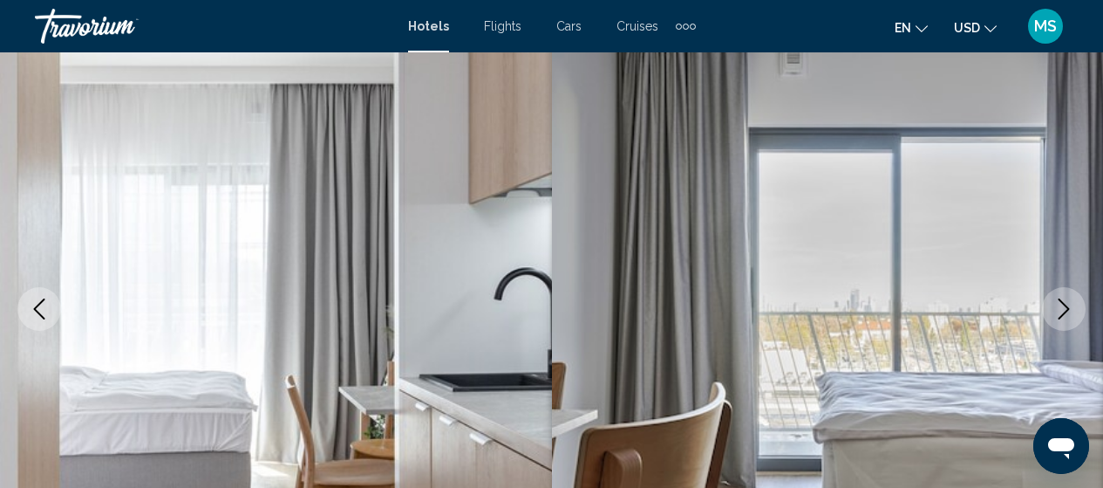
click at [1066, 326] on button "Next image" at bounding box center [1064, 309] width 44 height 44
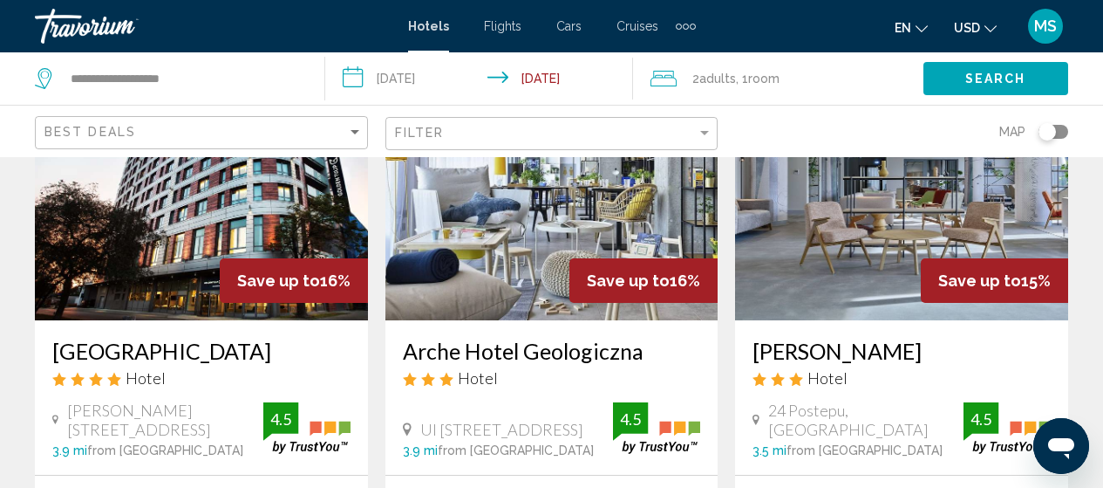
scroll to position [1605, 0]
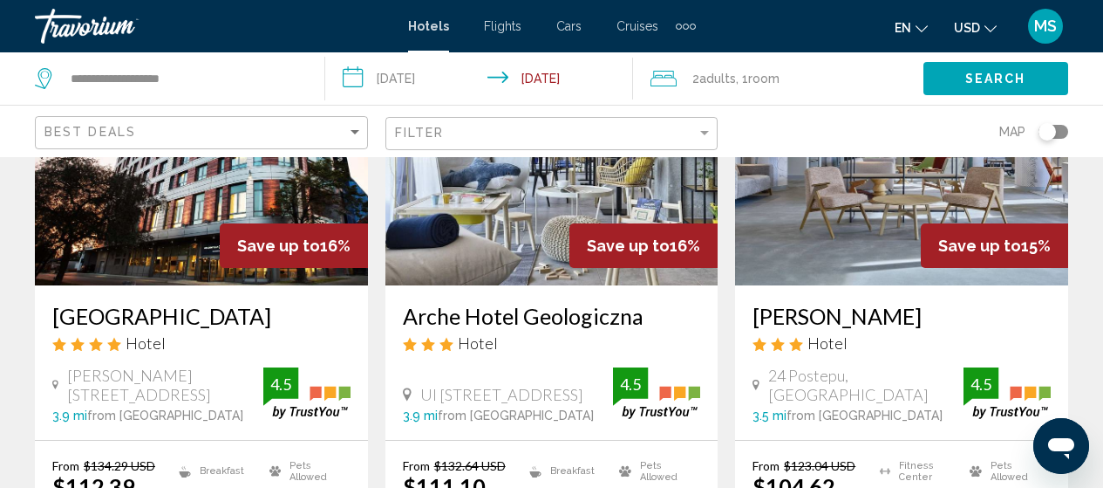
click at [900, 187] on img "Main content" at bounding box center [901, 145] width 333 height 279
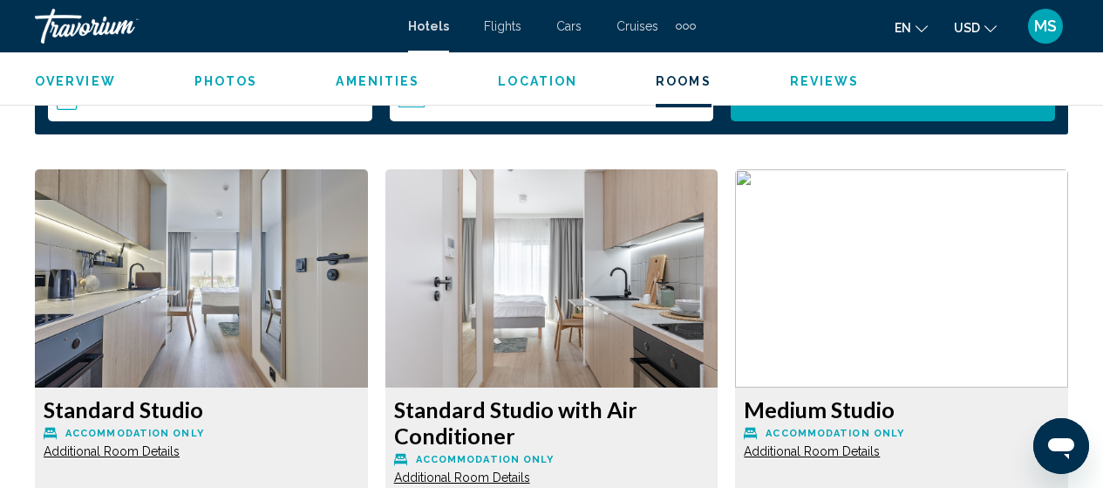
scroll to position [2571, 0]
